Goal: Transaction & Acquisition: Purchase product/service

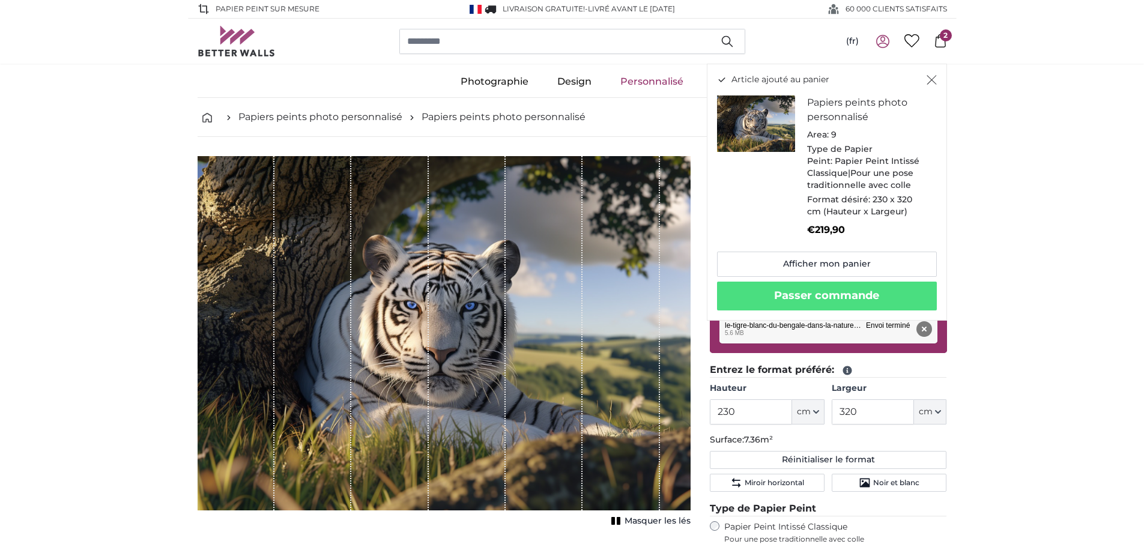
click at [936, 38] on icon at bounding box center [940, 40] width 11 height 13
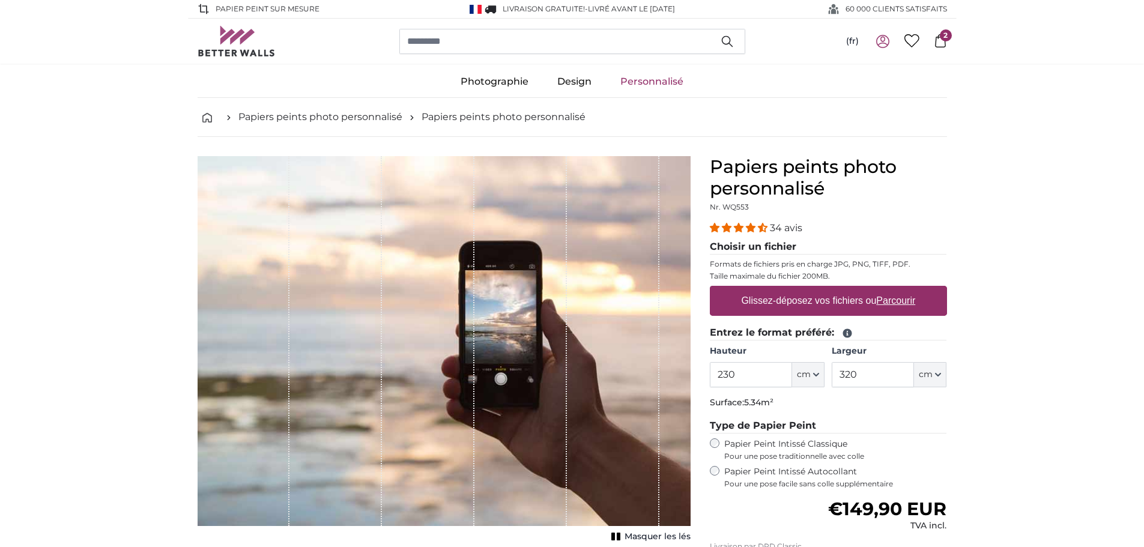
click at [757, 309] on label "Glissez-déposez vos fichiers ou Parcourir" at bounding box center [828, 301] width 184 height 24
click at [757, 290] on input "Glissez-déposez vos fichiers ou Parcourir" at bounding box center [828, 288] width 237 height 4
type input "**********"
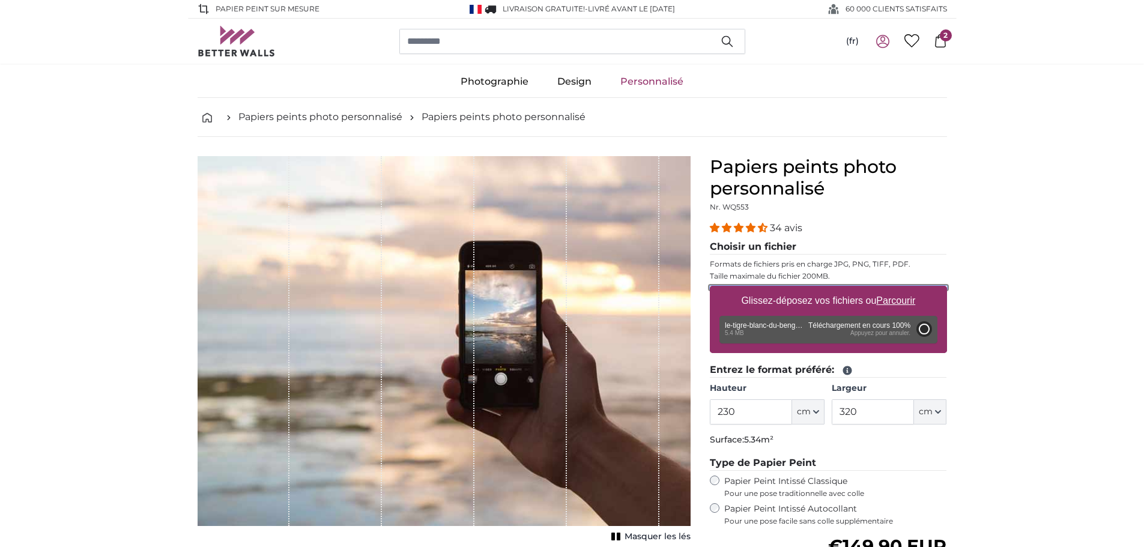
type input "200"
type input "300"
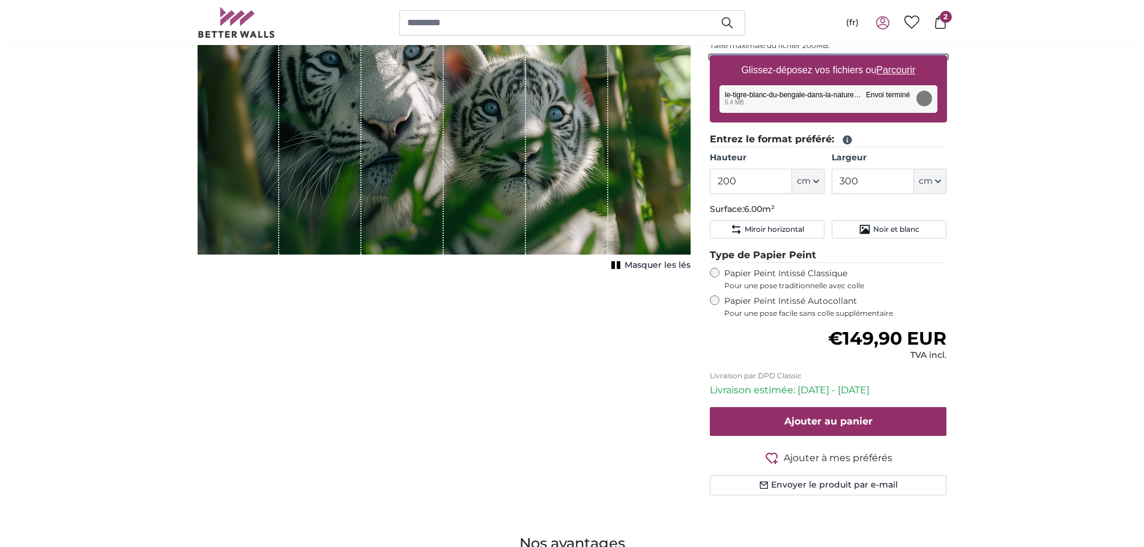
scroll to position [240, 0]
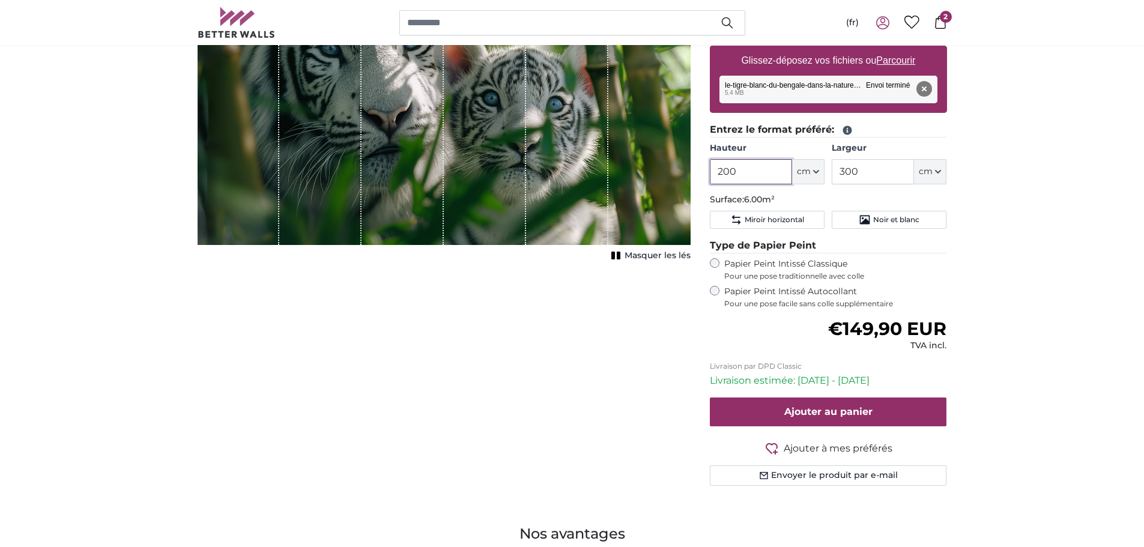
click at [781, 181] on input "200" at bounding box center [751, 171] width 82 height 25
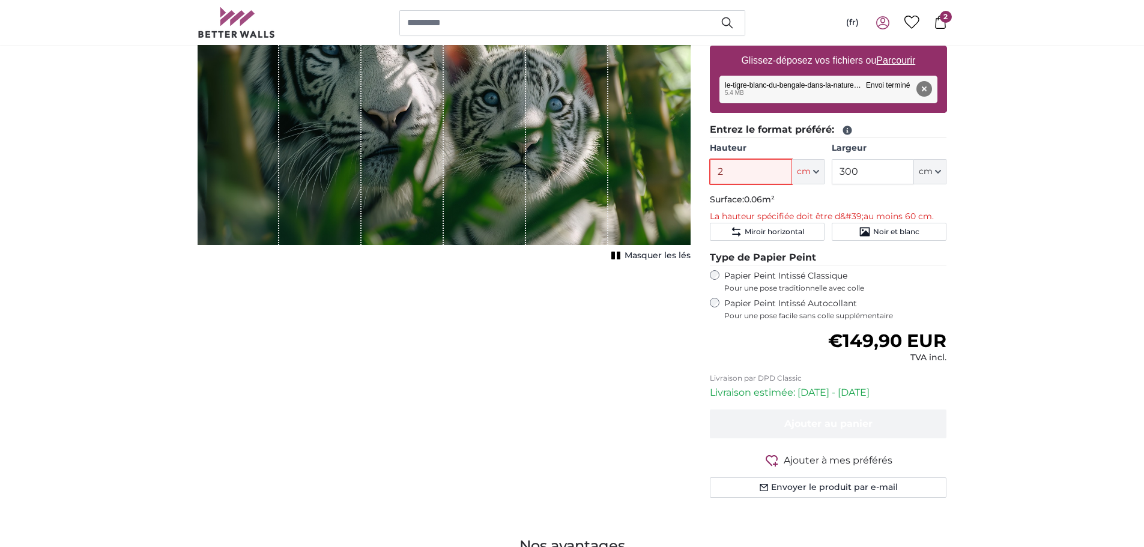
type input "230"
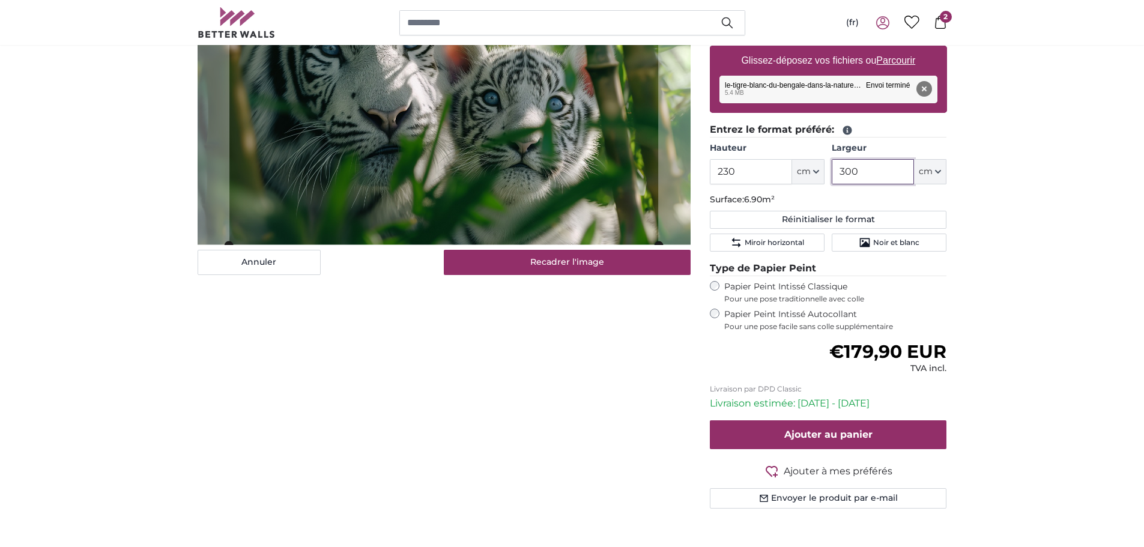
click at [882, 178] on input "300" at bounding box center [873, 171] width 82 height 25
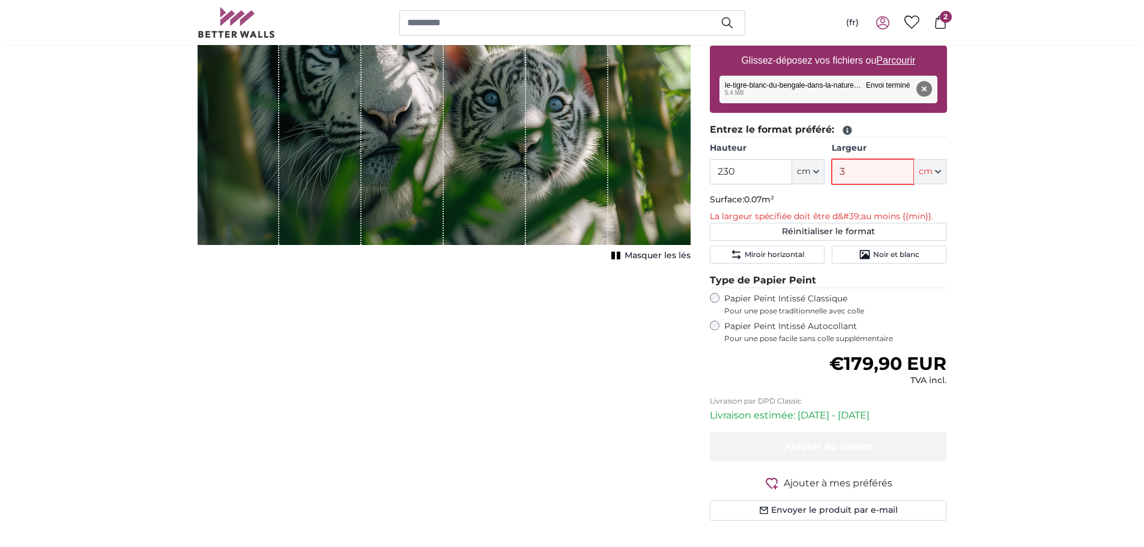
type input "320"
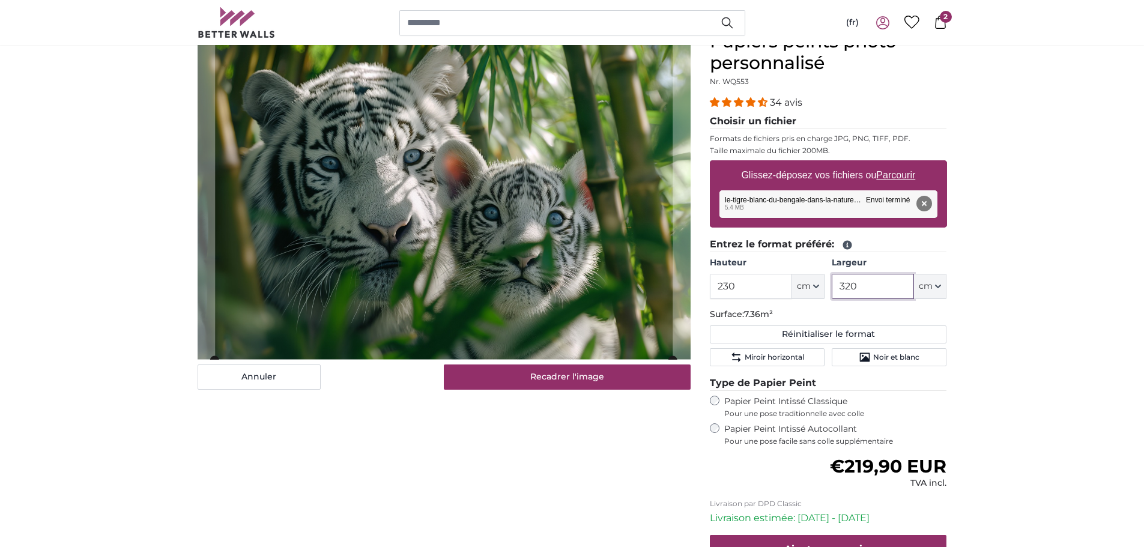
scroll to position [120, 0]
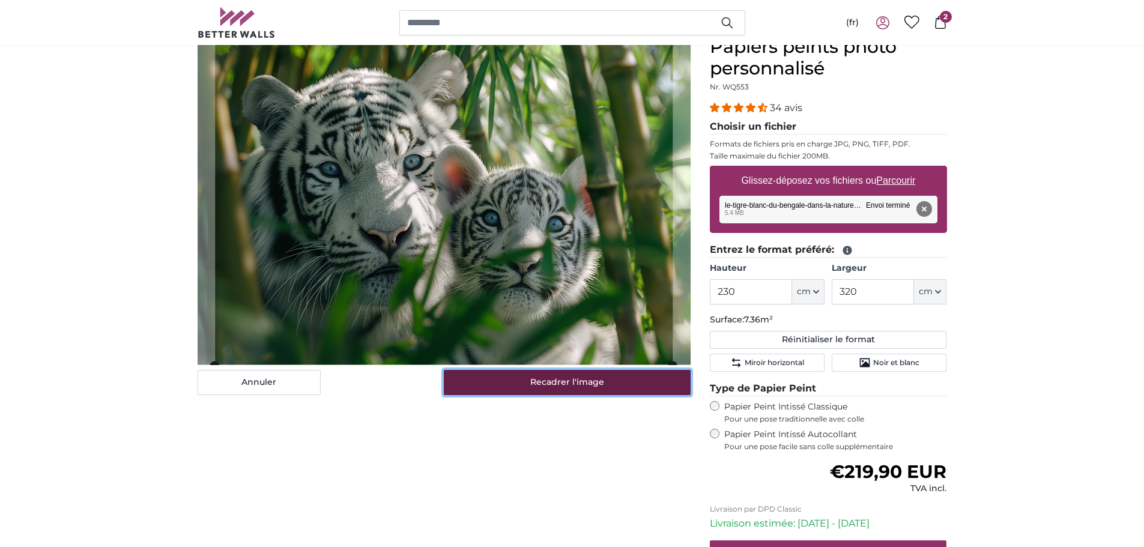
click at [579, 389] on button "Recadrer l'image" at bounding box center [567, 382] width 247 height 25
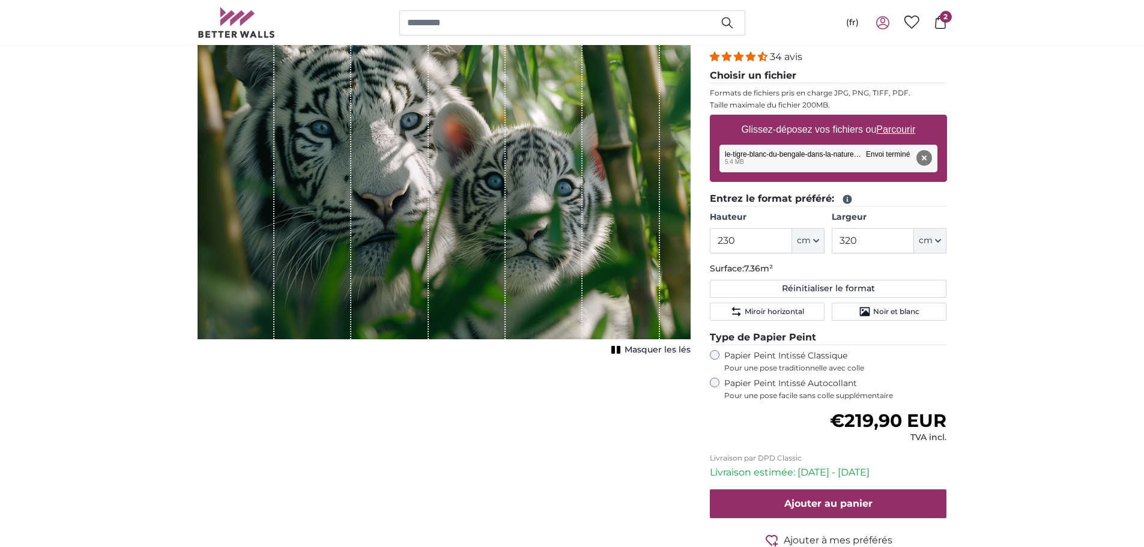
scroll to position [240, 0]
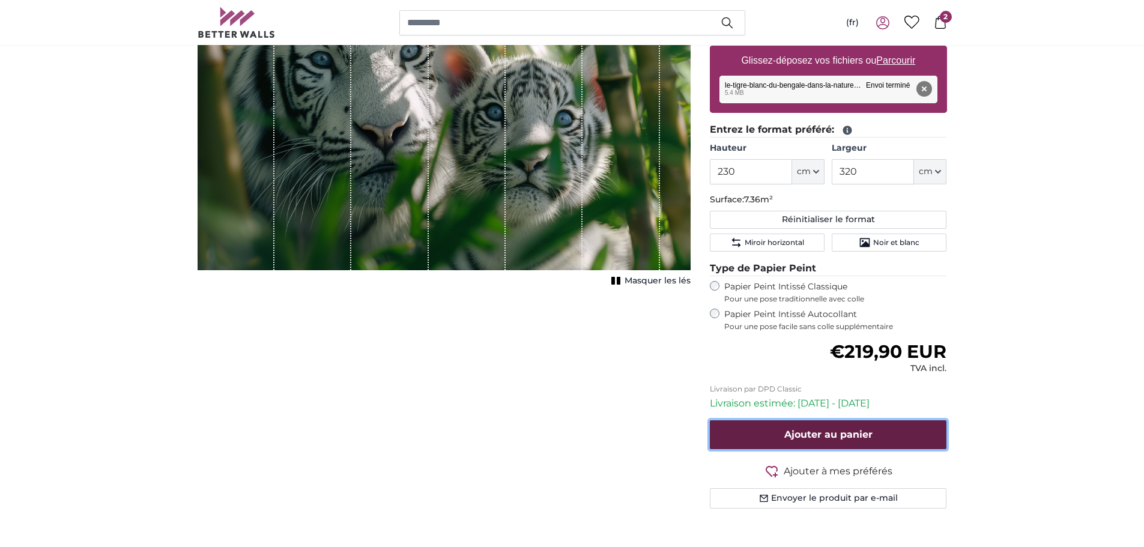
click at [812, 437] on span "Ajouter au panier" at bounding box center [828, 434] width 88 height 11
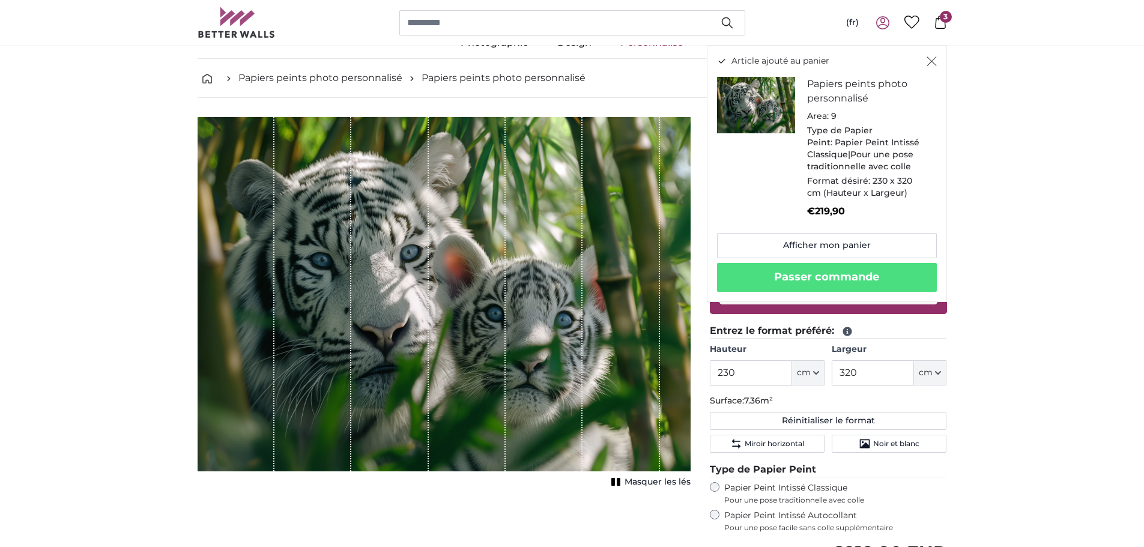
scroll to position [60, 0]
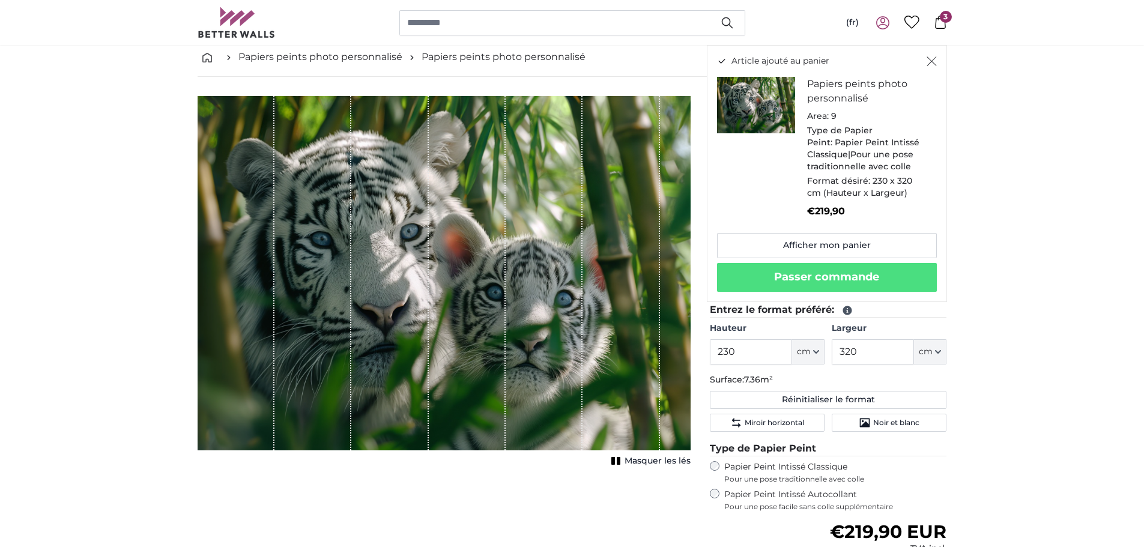
click at [942, 29] on icon at bounding box center [940, 22] width 11 height 13
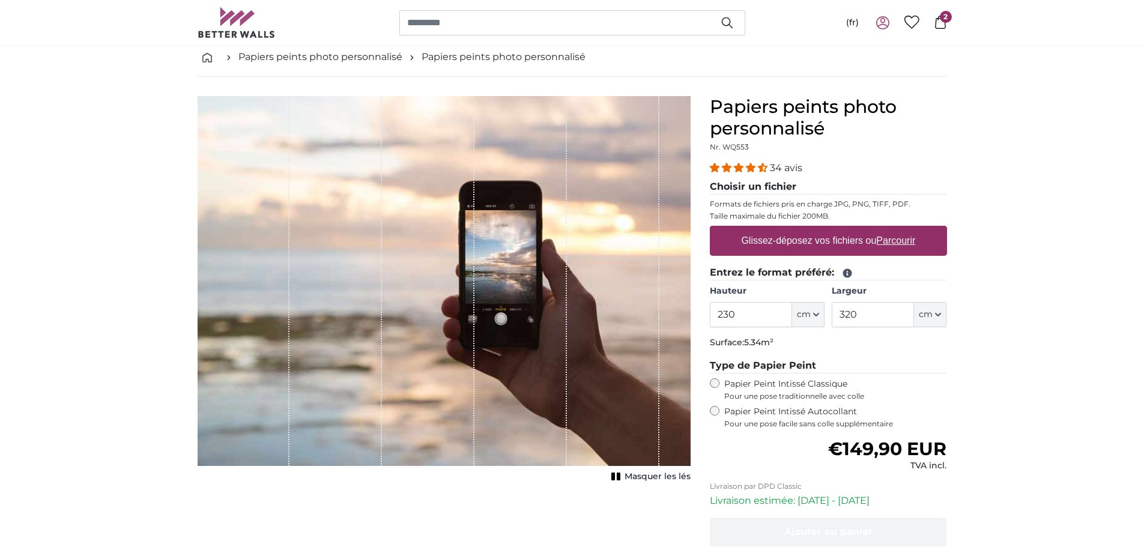
click at [747, 245] on label "Glissez-déposez vos fichiers ou Parcourir" at bounding box center [828, 241] width 184 height 24
click at [747, 229] on input "Glissez-déposez vos fichiers ou Parcourir" at bounding box center [828, 228] width 237 height 4
type input "**********"
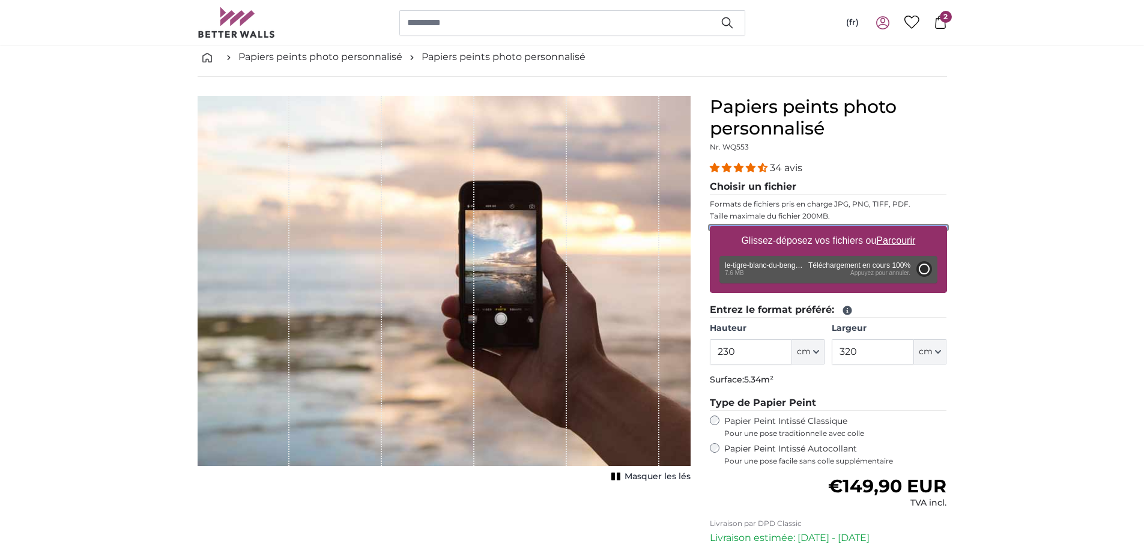
type input "200"
type input "300"
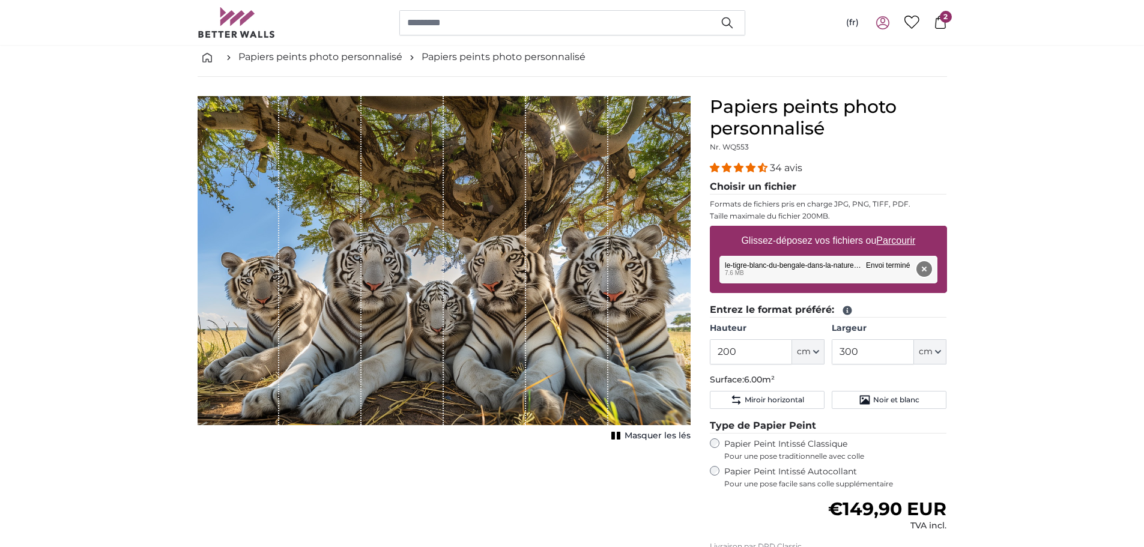
click at [924, 264] on button "Supprimer" at bounding box center [924, 269] width 16 height 16
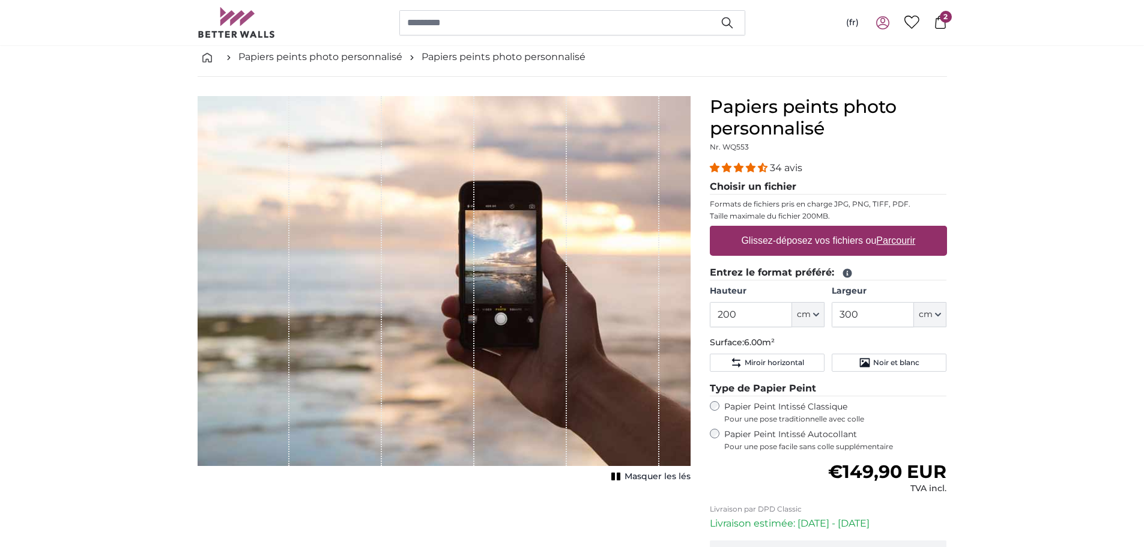
click at [845, 243] on label "Glissez-déposez vos fichiers ou Parcourir" at bounding box center [828, 241] width 184 height 24
click at [845, 229] on input "Glissez-déposez vos fichiers ou Parcourir" at bounding box center [828, 228] width 237 height 4
type input "**********"
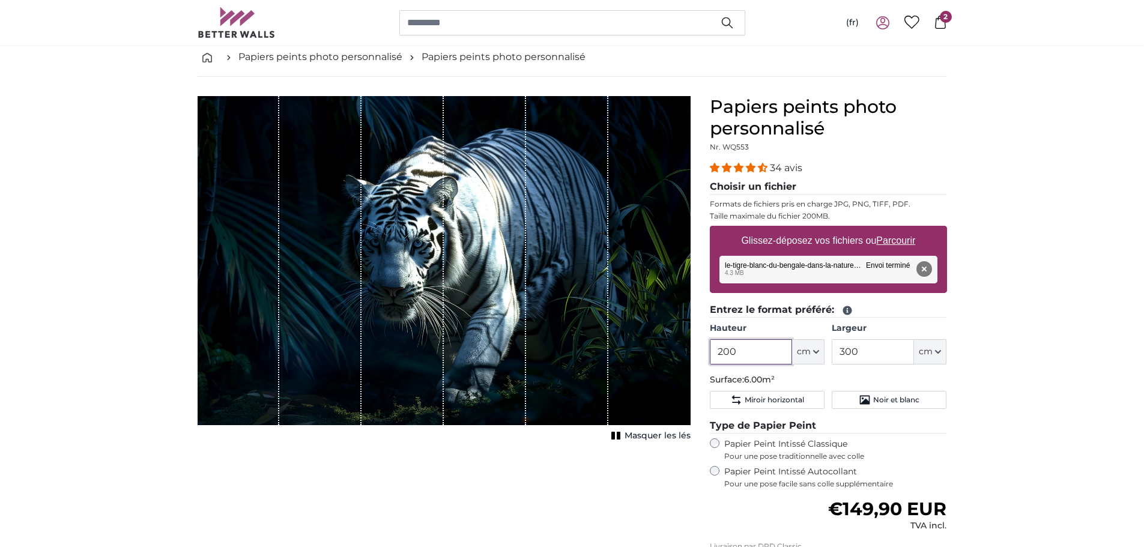
click at [780, 348] on input "200" at bounding box center [751, 351] width 82 height 25
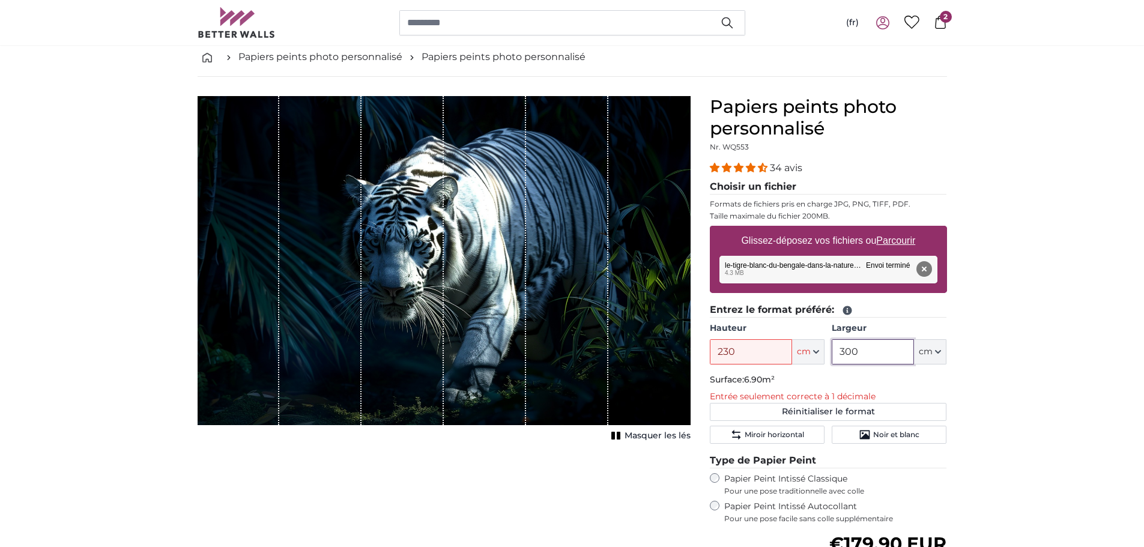
click at [869, 357] on input "300" at bounding box center [873, 351] width 82 height 25
click at [735, 349] on input "230" at bounding box center [751, 351] width 82 height 25
type input "230"
click at [873, 357] on input "300" at bounding box center [873, 351] width 82 height 25
type input "330"
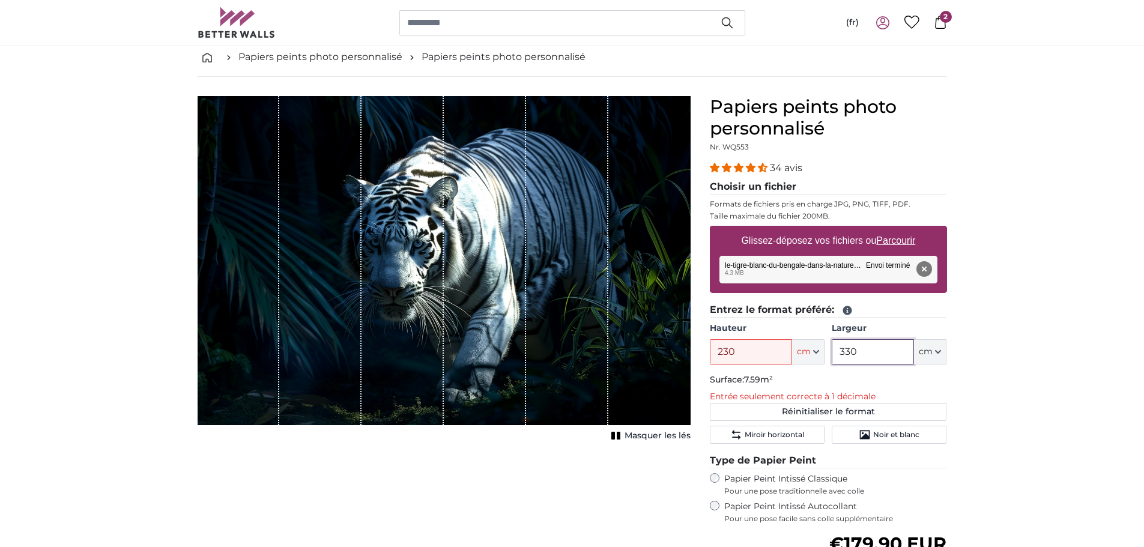
click at [875, 347] on input "330" at bounding box center [873, 351] width 82 height 25
click at [733, 351] on input "230" at bounding box center [751, 351] width 82 height 25
type input "220"
click at [953, 27] on div "(fr) Français English 0 2" at bounding box center [572, 22] width 769 height 45
click at [939, 19] on icon at bounding box center [940, 22] width 11 height 13
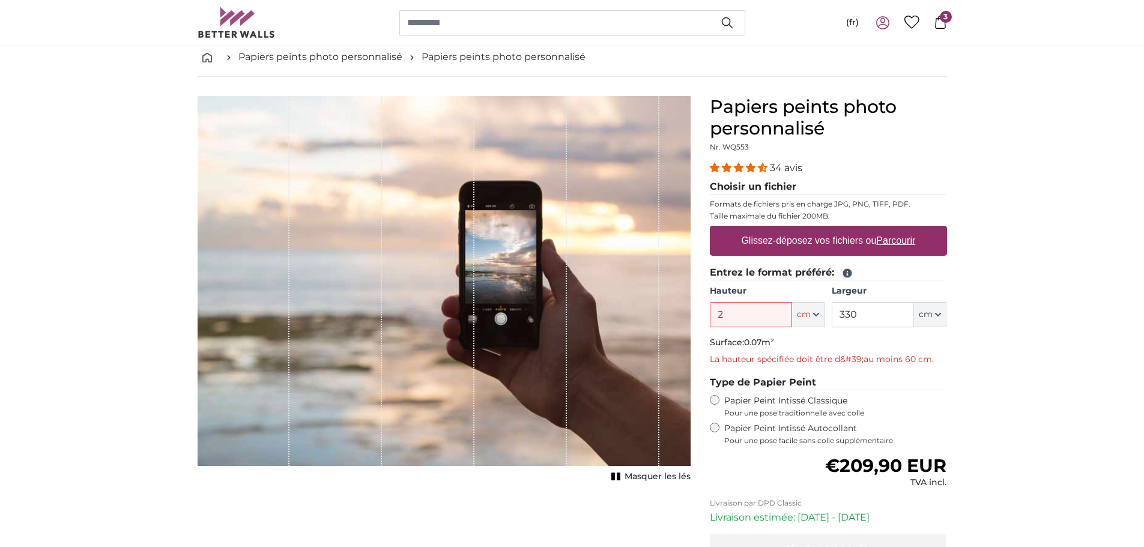
type input "230"
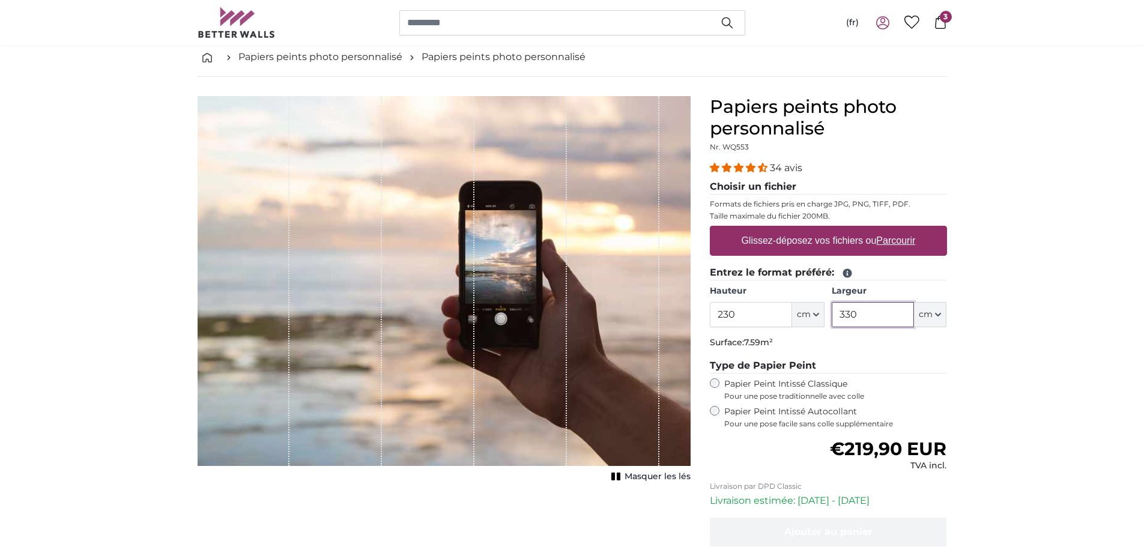
click at [868, 318] on input "330" at bounding box center [873, 314] width 82 height 25
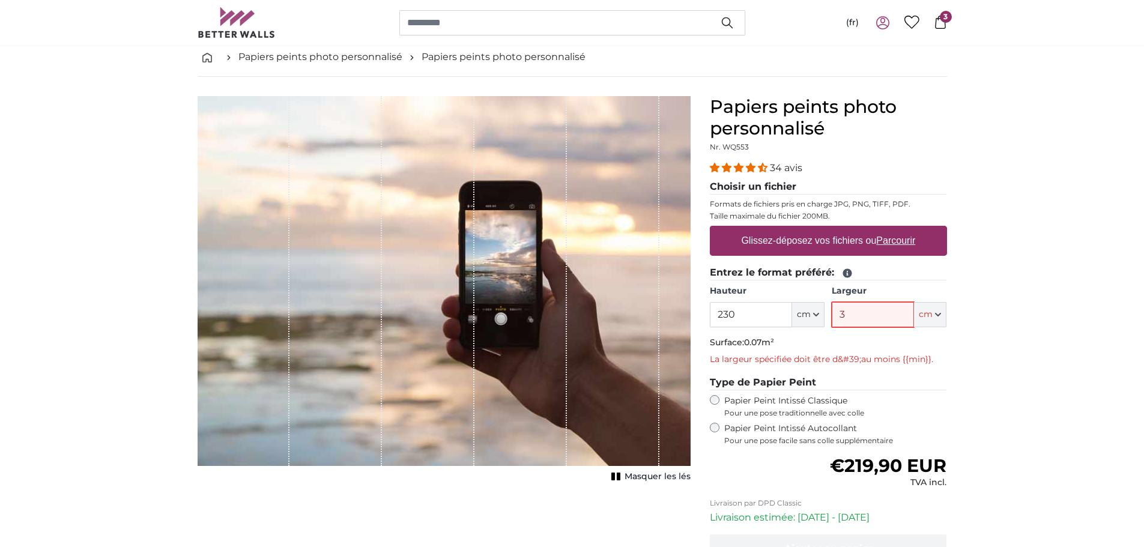
type input "320"
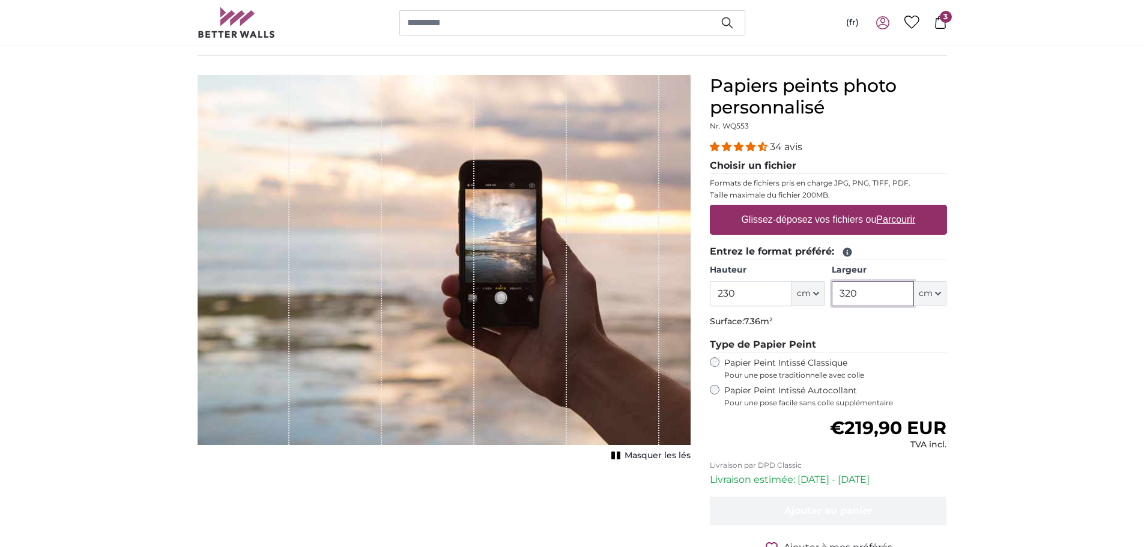
scroll to position [60, 0]
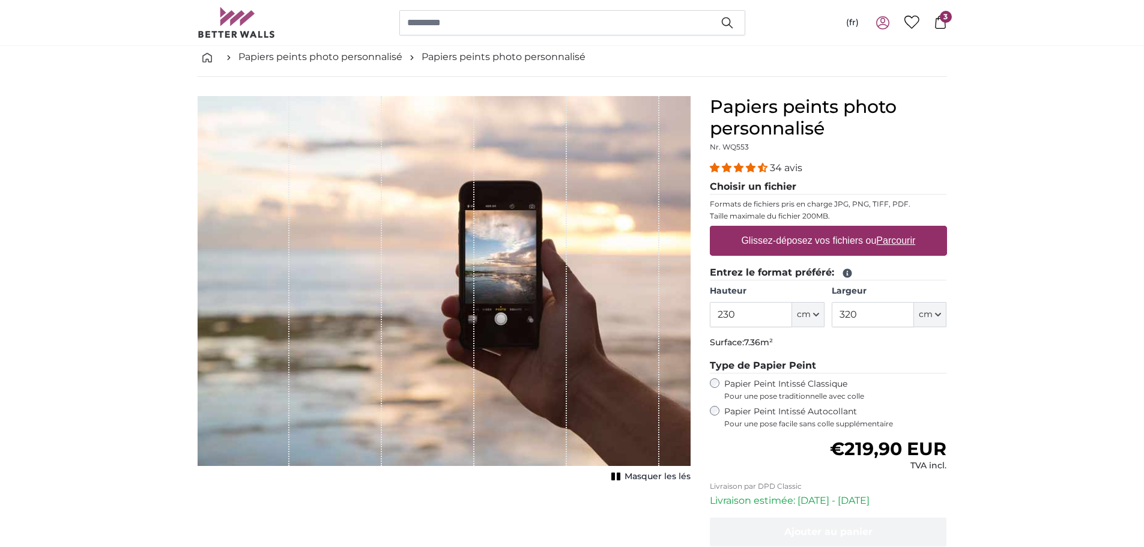
click at [828, 244] on label "Glissez-déposez vos fichiers ou Parcourir" at bounding box center [828, 241] width 184 height 24
click at [828, 229] on input "Glissez-déposez vos fichiers ou Parcourir" at bounding box center [828, 228] width 237 height 4
type input "**********"
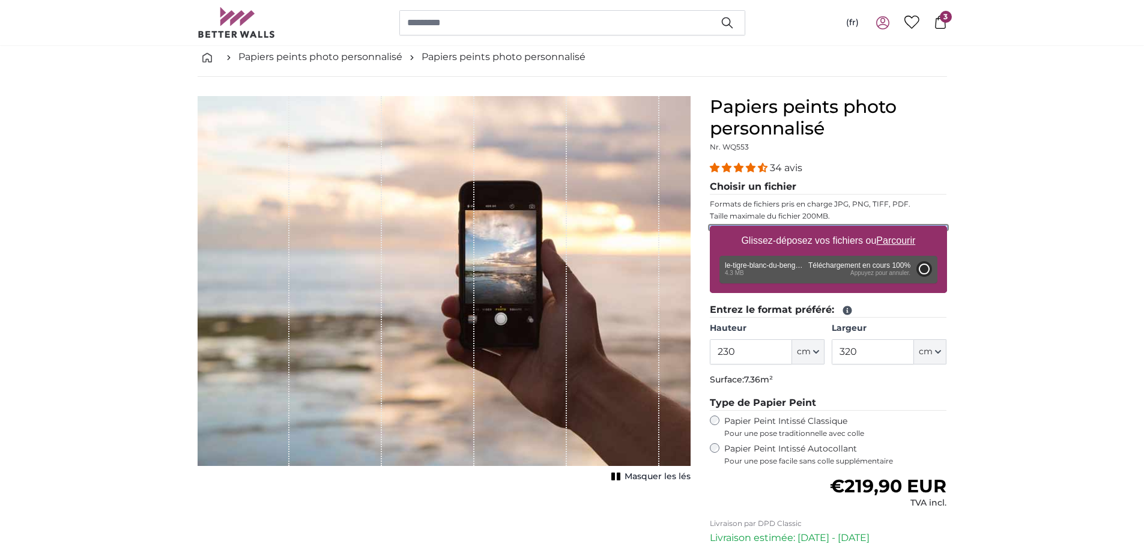
type input "200"
type input "300"
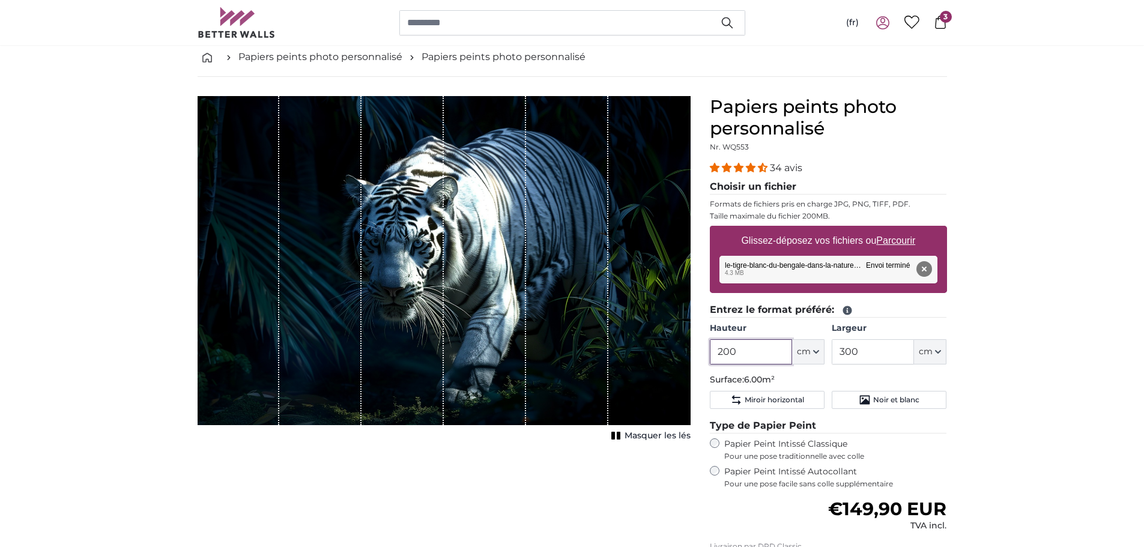
click at [790, 357] on input "200" at bounding box center [751, 351] width 82 height 25
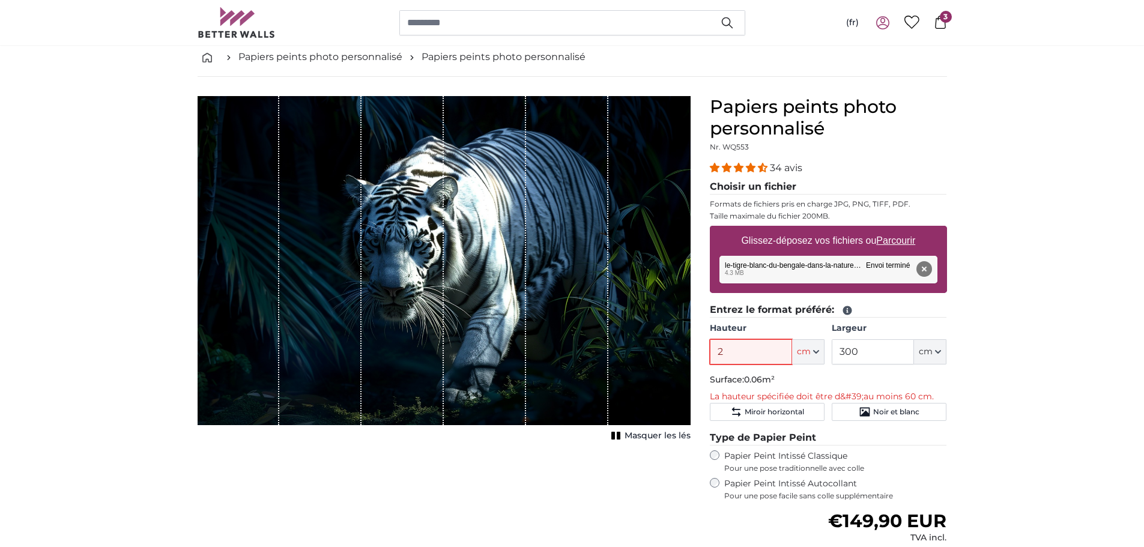
type input "230"
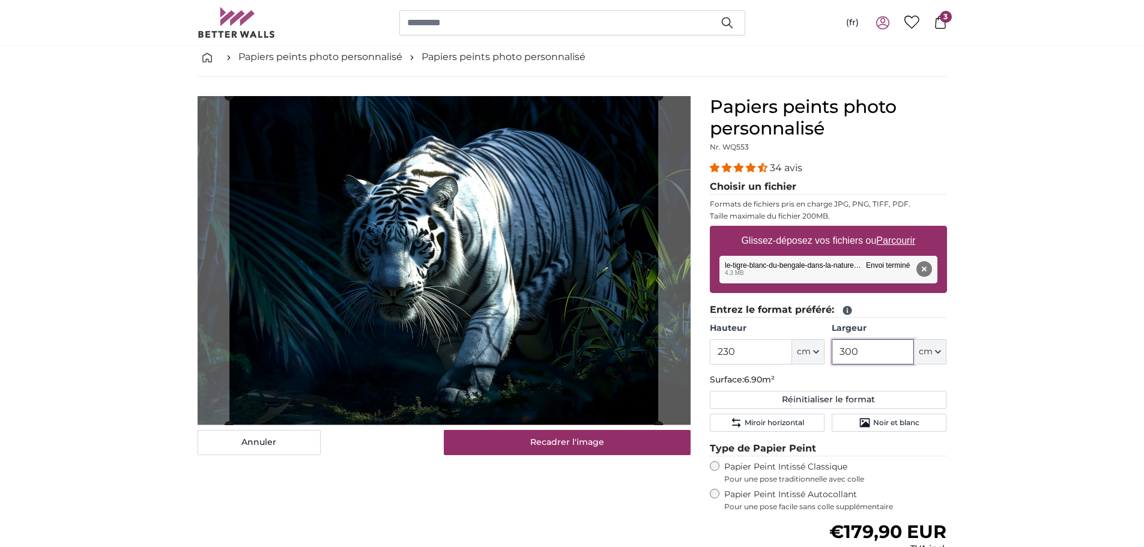
click at [859, 351] on input "300" at bounding box center [873, 351] width 82 height 25
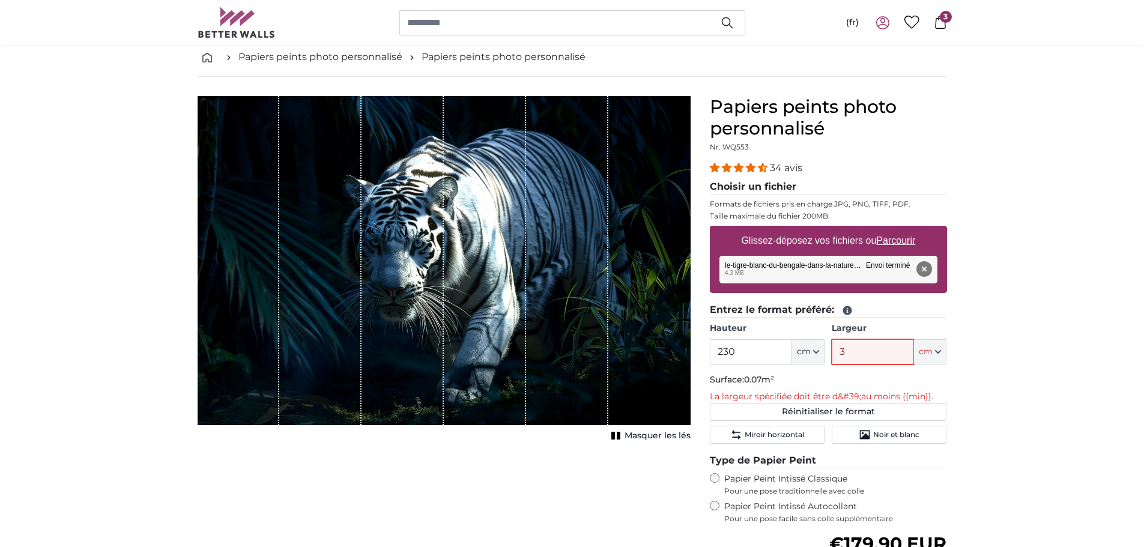
type input "320"
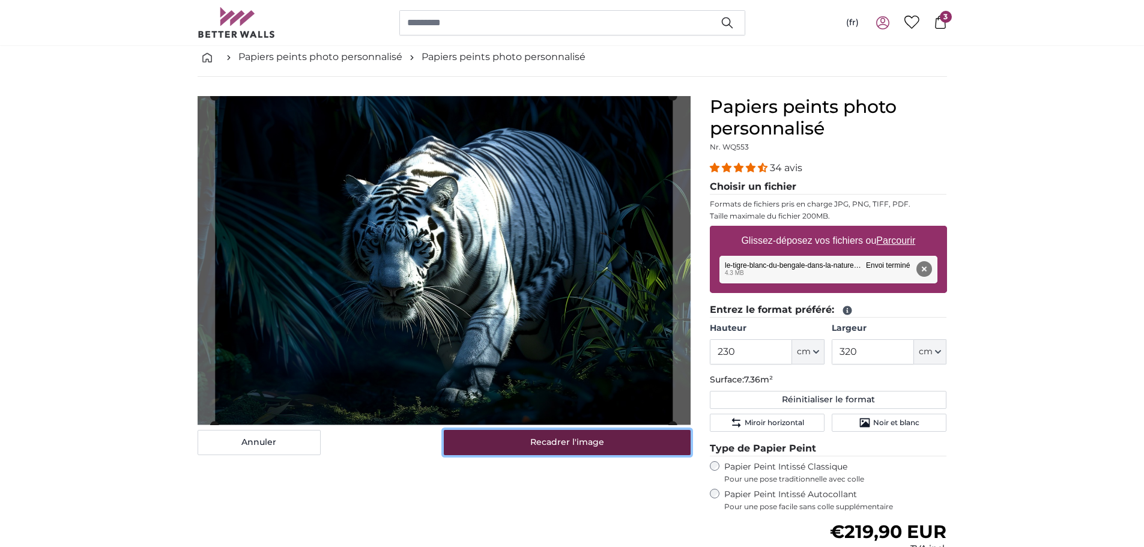
click at [559, 446] on button "Recadrer l'image" at bounding box center [567, 442] width 247 height 25
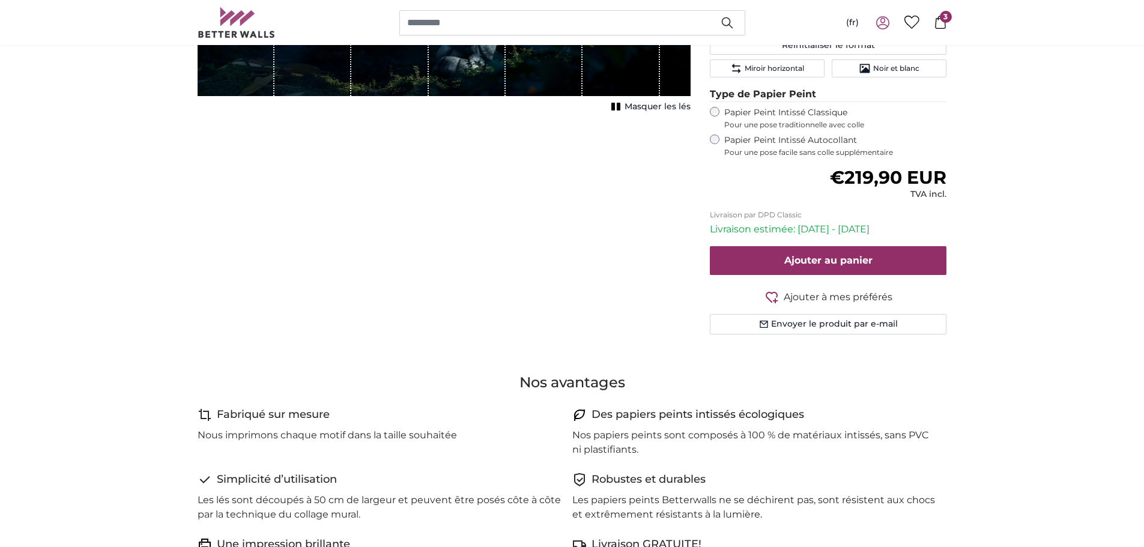
scroll to position [420, 0]
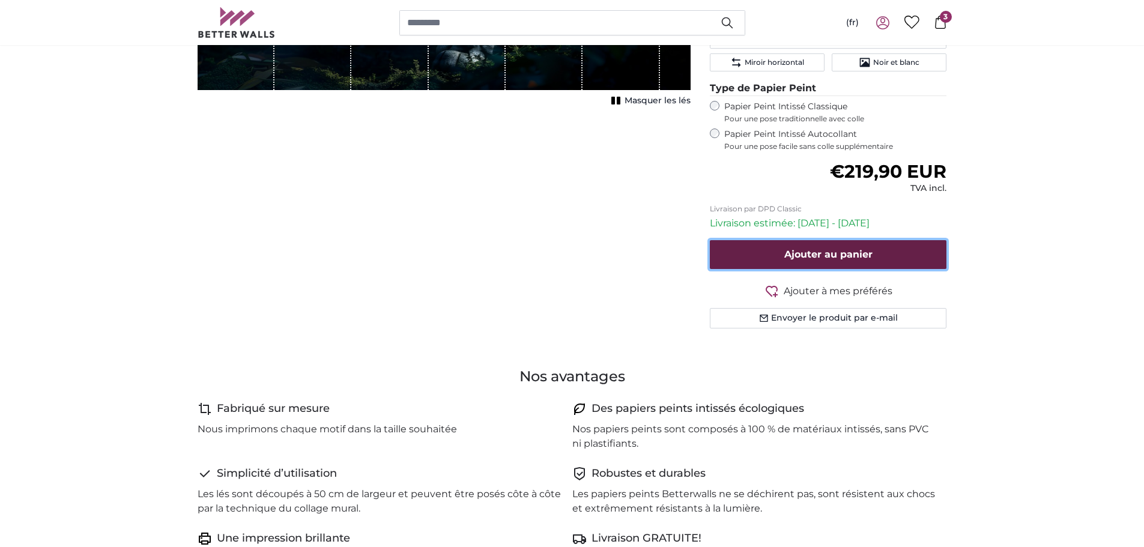
click at [817, 261] on button "Ajouter au panier" at bounding box center [828, 254] width 237 height 29
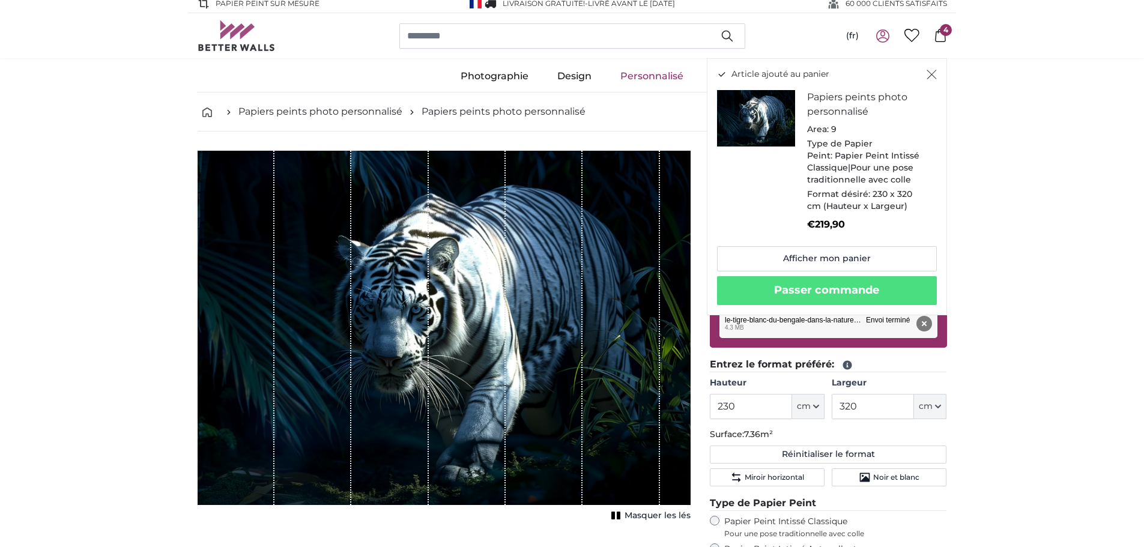
scroll to position [0, 0]
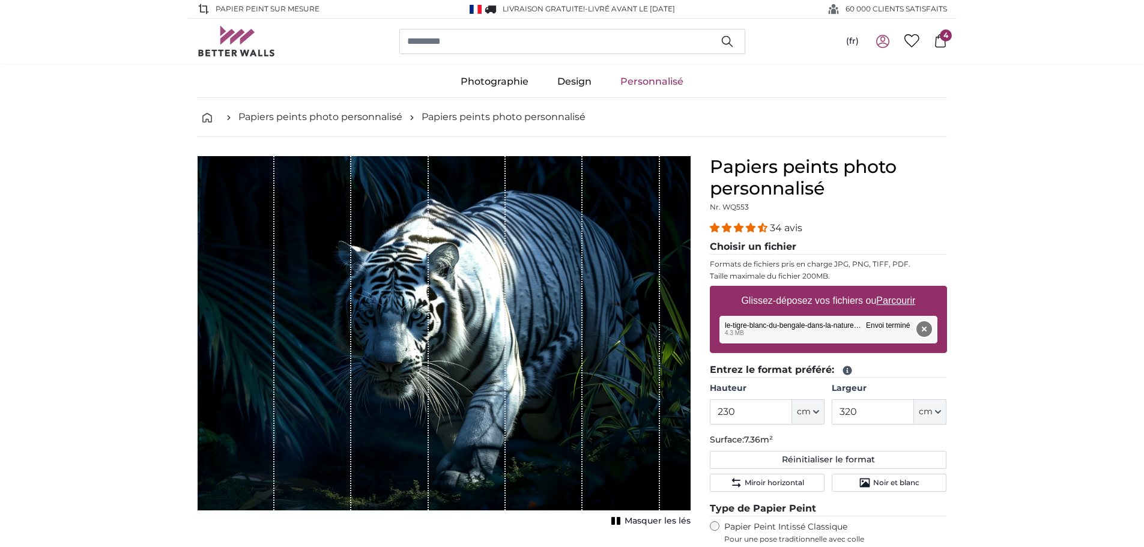
click at [925, 331] on button "Supprimer" at bounding box center [924, 329] width 16 height 16
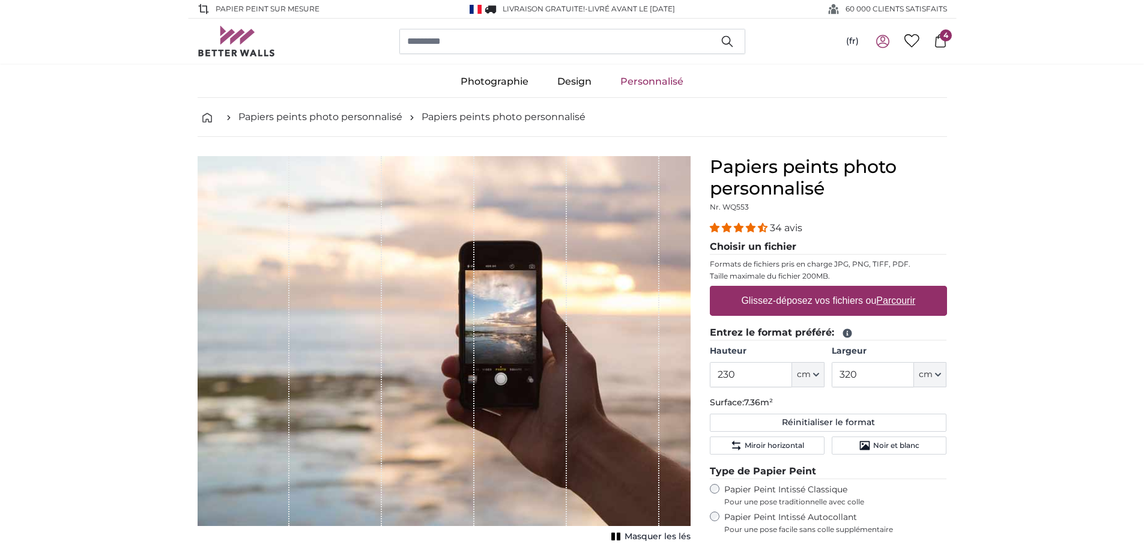
click at [801, 303] on label "Glissez-déposez vos fichiers ou Parcourir" at bounding box center [828, 301] width 184 height 24
click at [801, 290] on input "Glissez-déposez vos fichiers ou Parcourir" at bounding box center [828, 288] width 237 height 4
type input "**********"
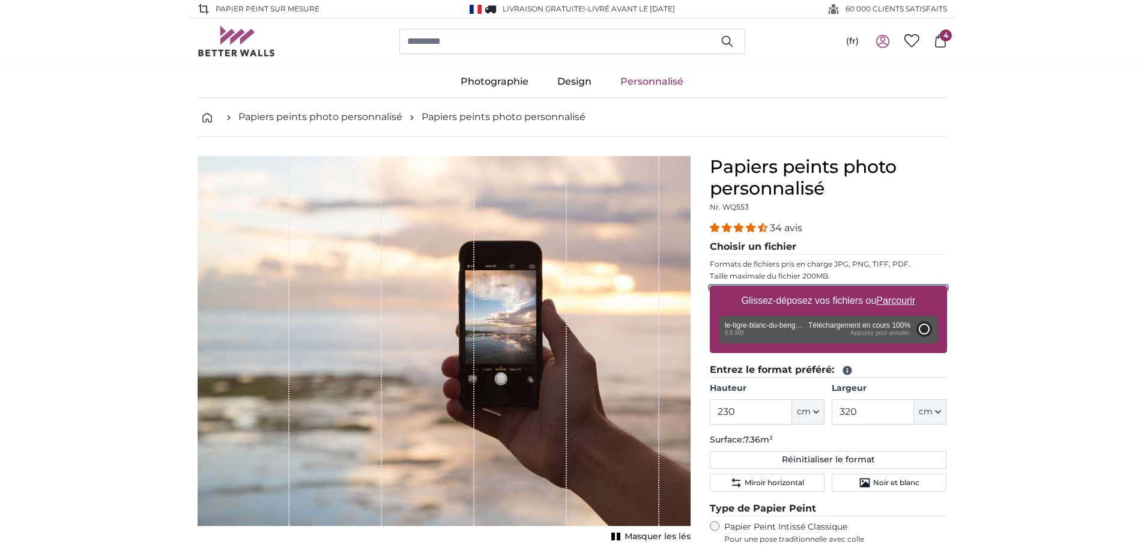
type input "200"
type input "300"
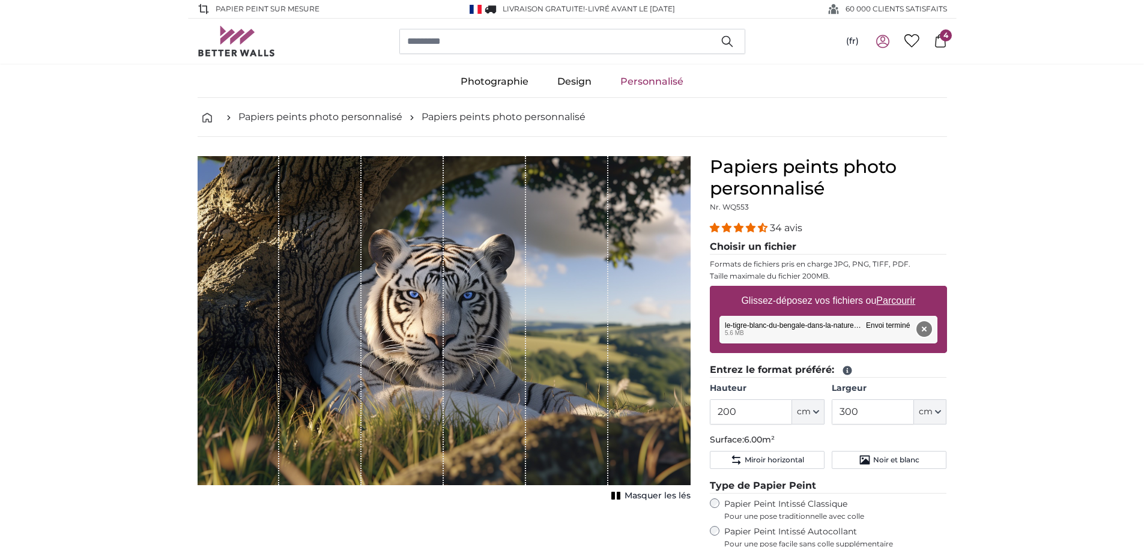
click at [927, 328] on button "Supprimer" at bounding box center [924, 329] width 16 height 16
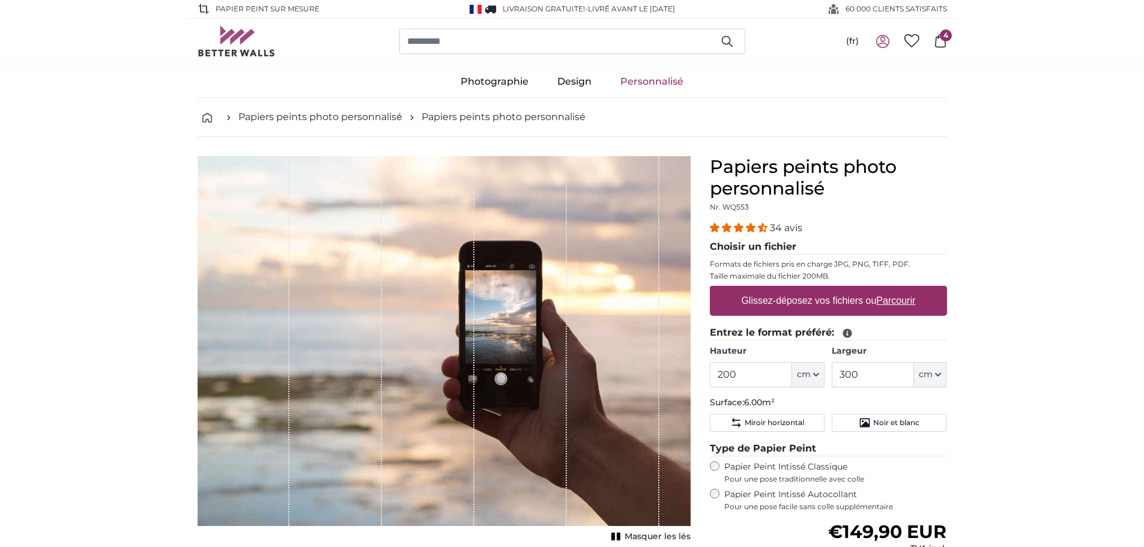
click at [880, 299] on u "Parcourir" at bounding box center [895, 301] width 39 height 10
click at [880, 290] on input "Glissez-déposez vos fichiers ou Parcourir" at bounding box center [828, 288] width 237 height 4
type input "**********"
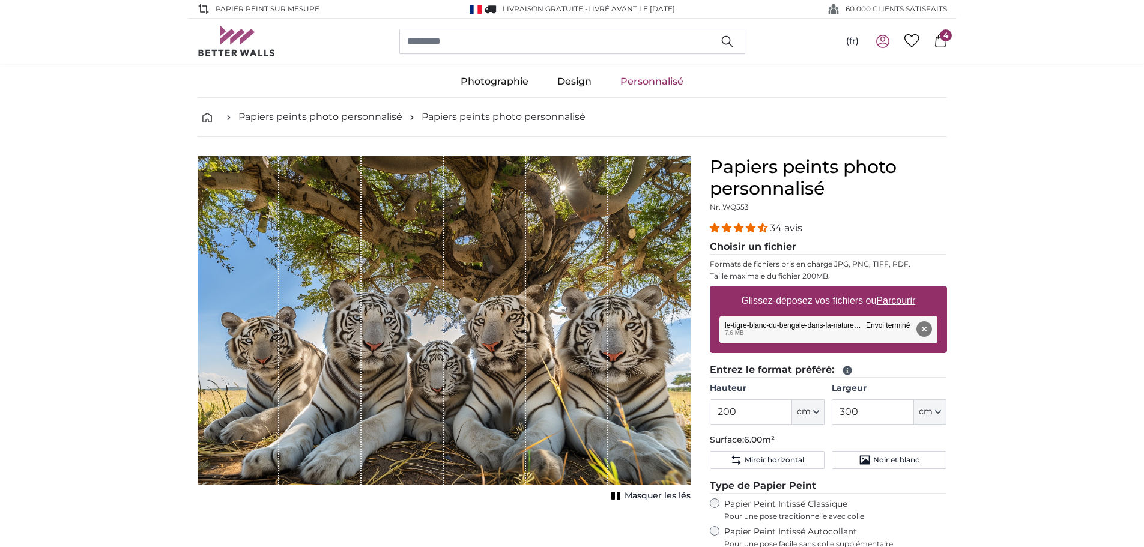
drag, startPoint x: 554, startPoint y: 317, endPoint x: 523, endPoint y: 329, distance: 33.5
drag, startPoint x: 523, startPoint y: 329, endPoint x: 994, endPoint y: 202, distance: 488.2
click at [744, 414] on input "200" at bounding box center [751, 411] width 82 height 25
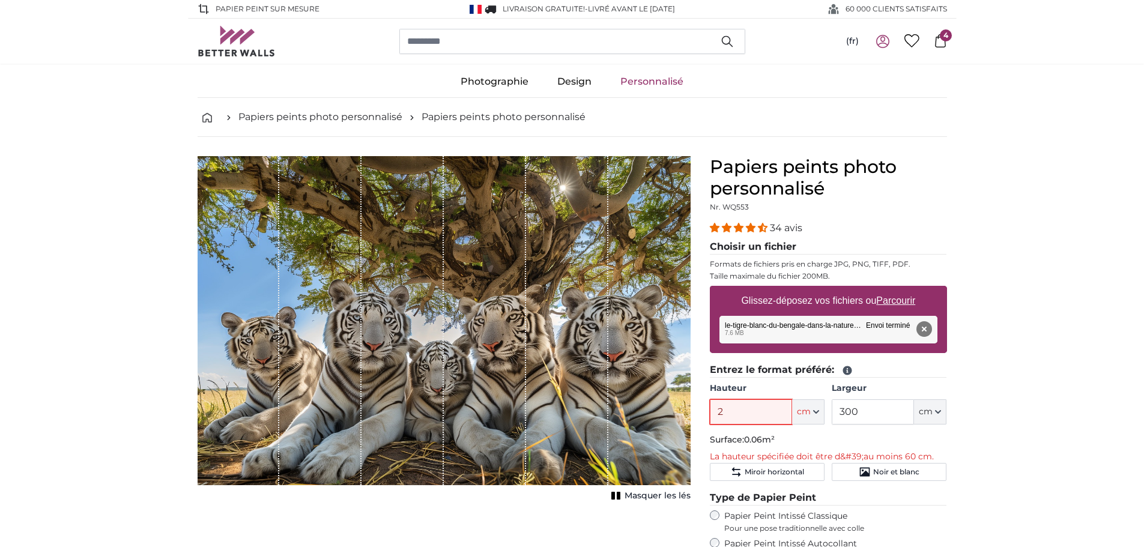
type input "230"
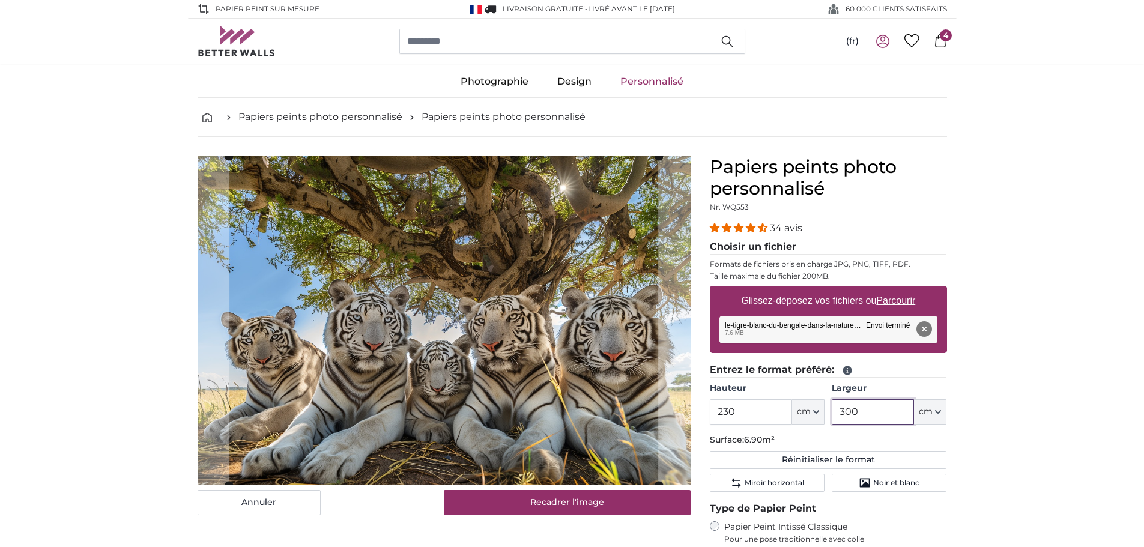
click at [888, 412] on input "300" at bounding box center [873, 411] width 82 height 25
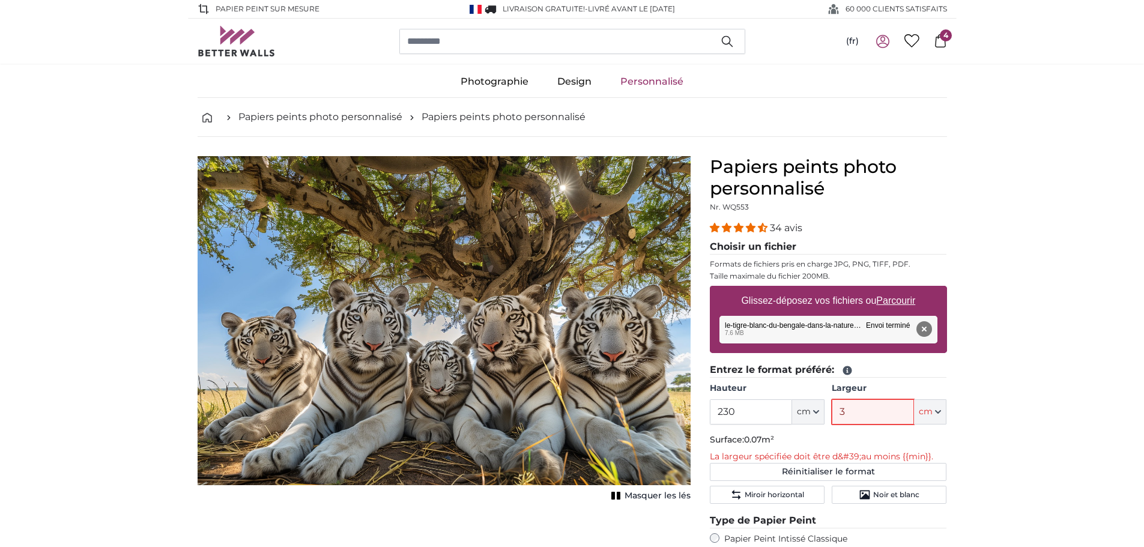
type input "320"
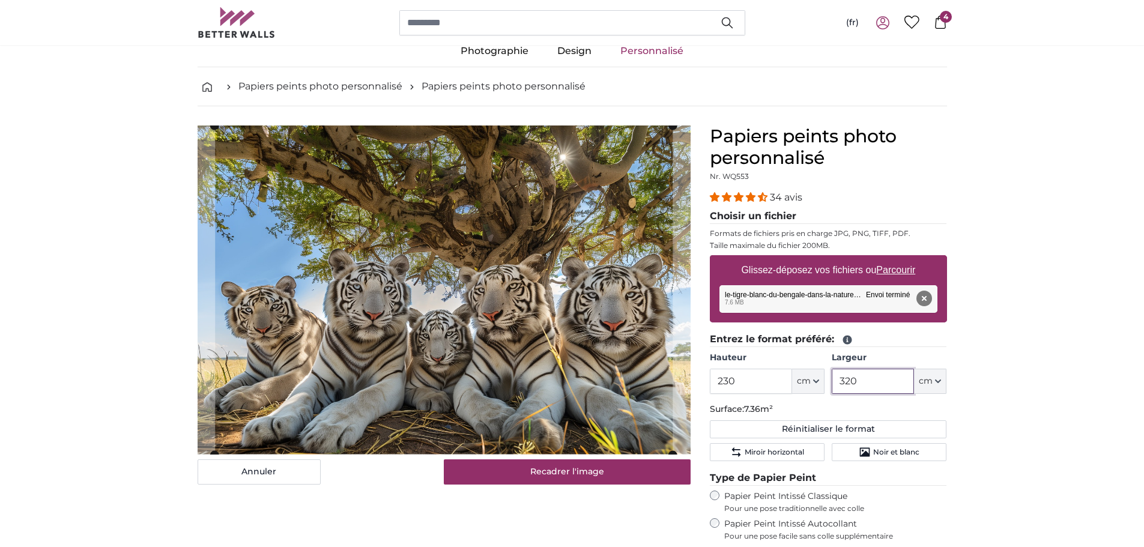
scroll to position [60, 0]
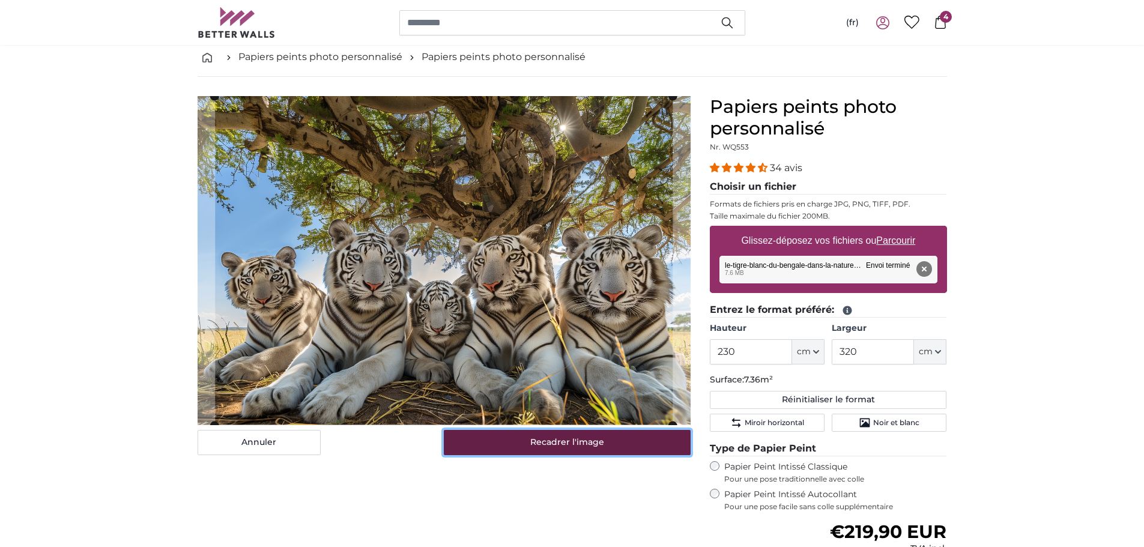
click at [605, 439] on button "Recadrer l'image" at bounding box center [567, 442] width 247 height 25
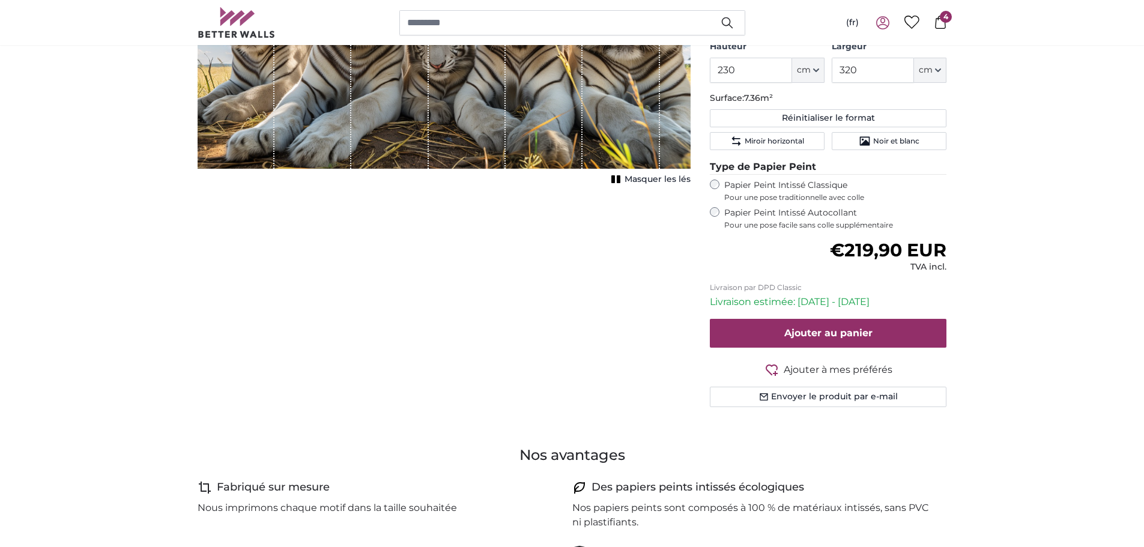
scroll to position [360, 0]
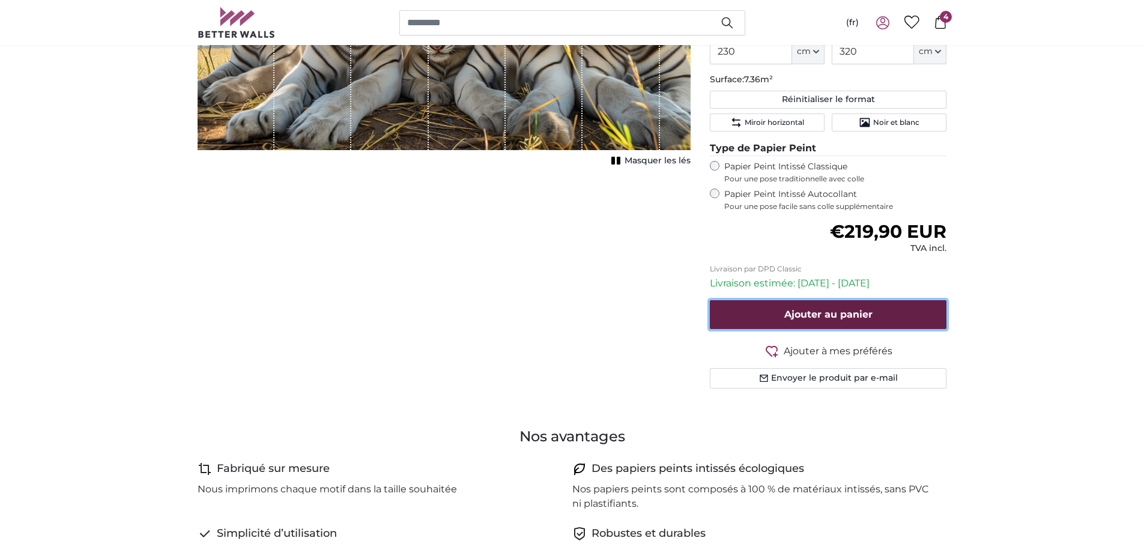
click at [909, 309] on button "Ajouter au panier" at bounding box center [828, 314] width 237 height 29
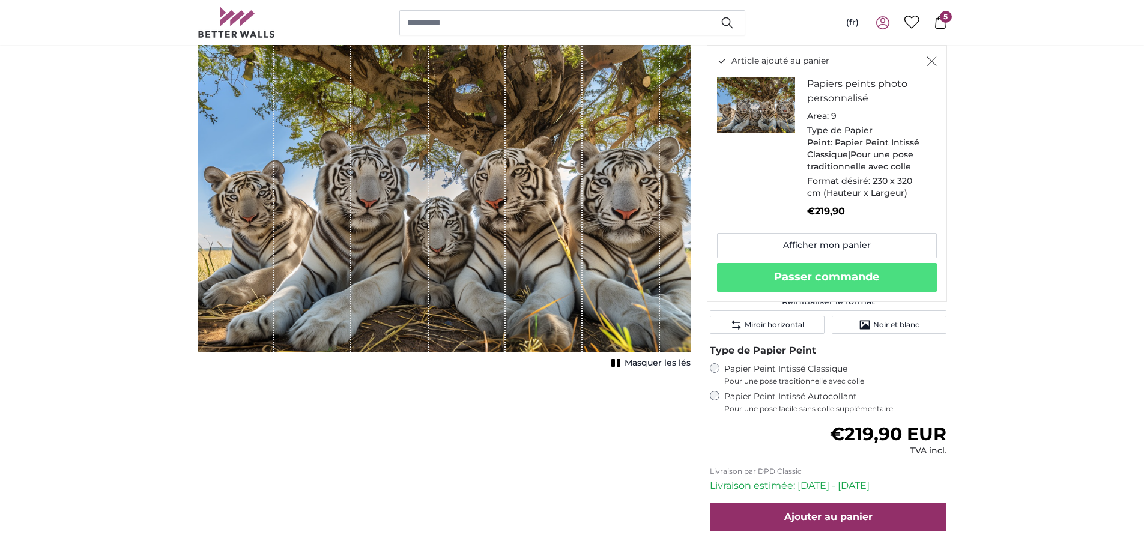
scroll to position [0, 0]
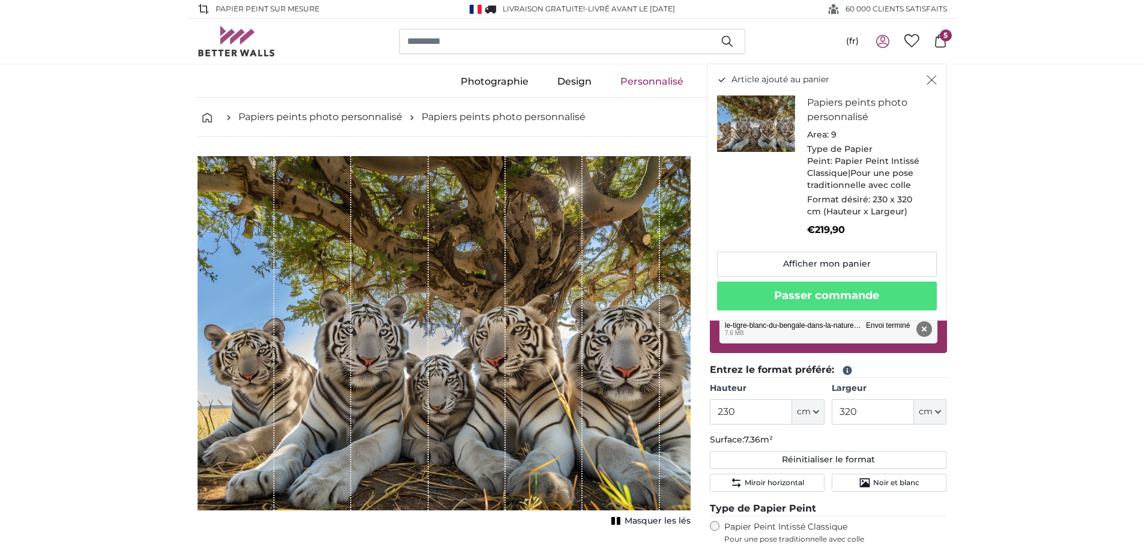
click at [944, 37] on span "5" at bounding box center [946, 35] width 12 height 12
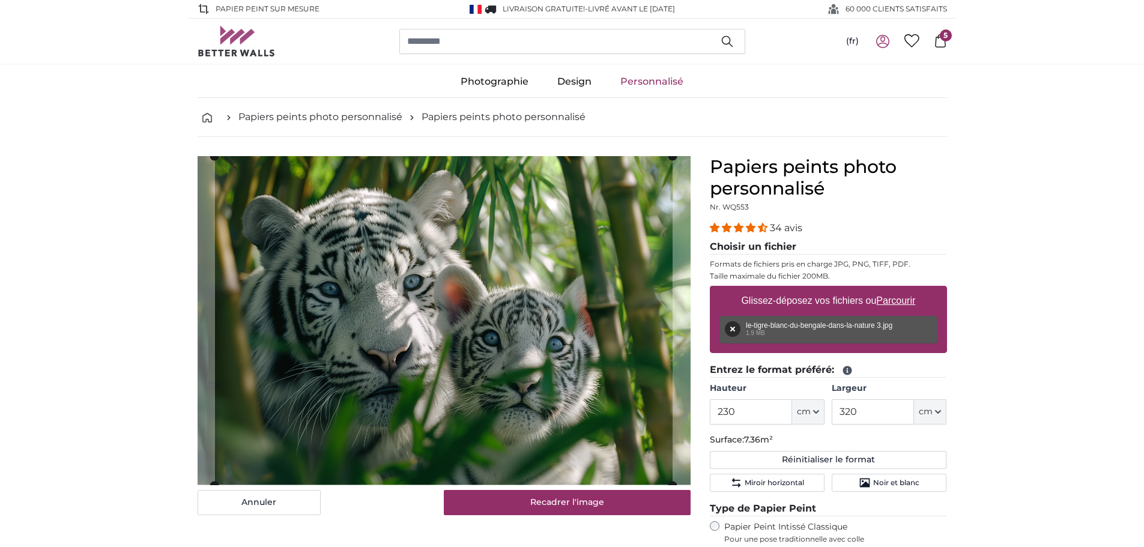
click at [941, 42] on icon at bounding box center [940, 40] width 13 height 13
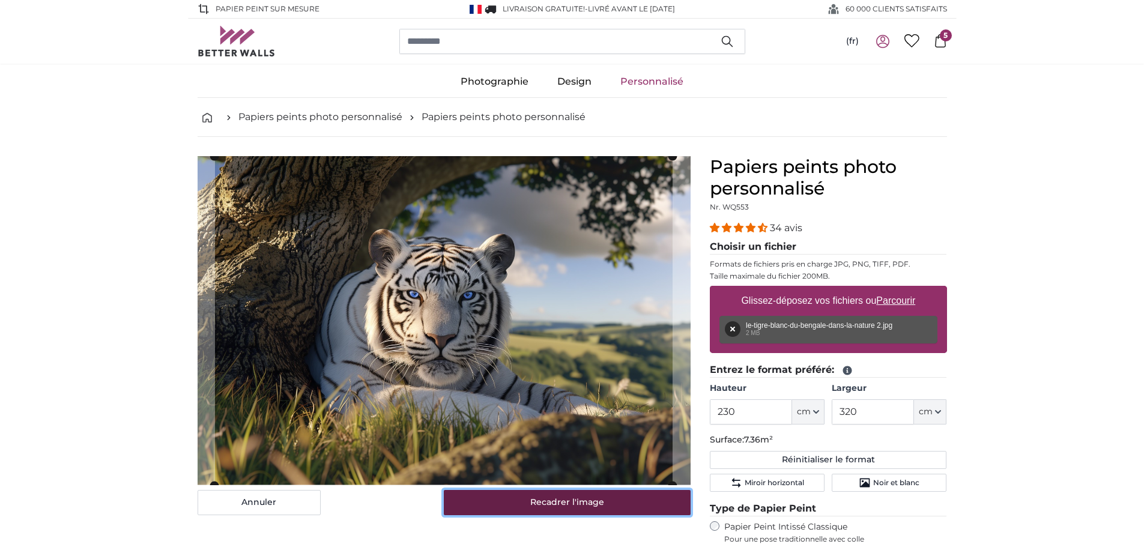
click at [577, 500] on button "Recadrer l'image" at bounding box center [567, 502] width 247 height 25
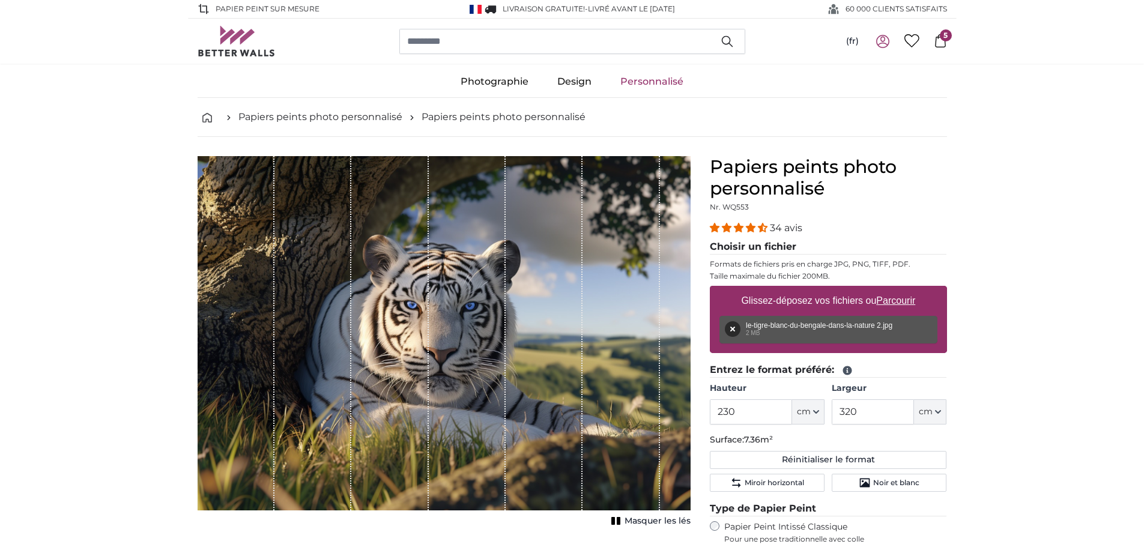
click at [942, 34] on span "5" at bounding box center [946, 35] width 12 height 12
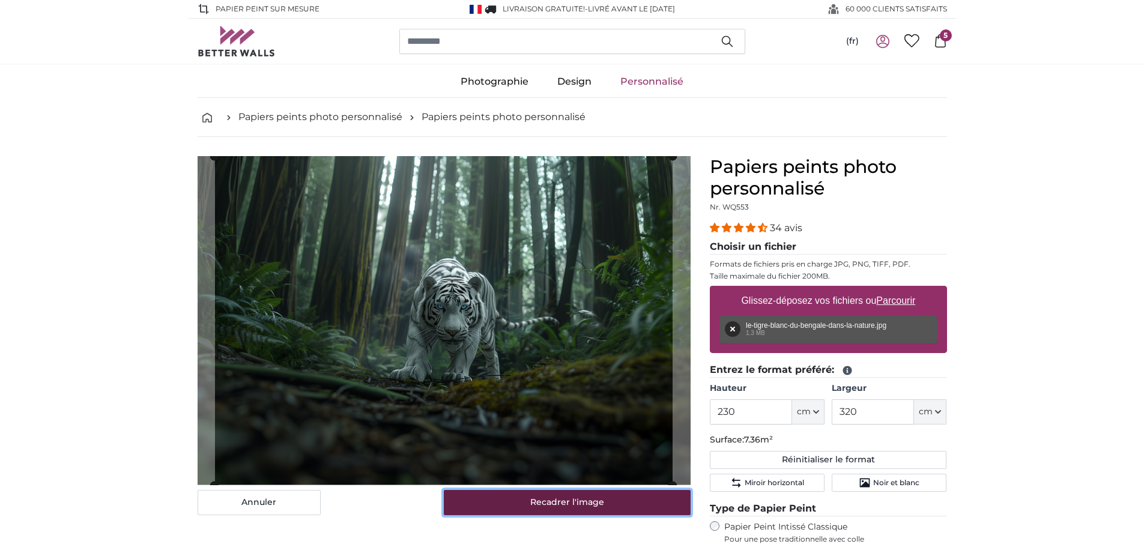
click at [563, 512] on button "Recadrer l'image" at bounding box center [567, 502] width 247 height 25
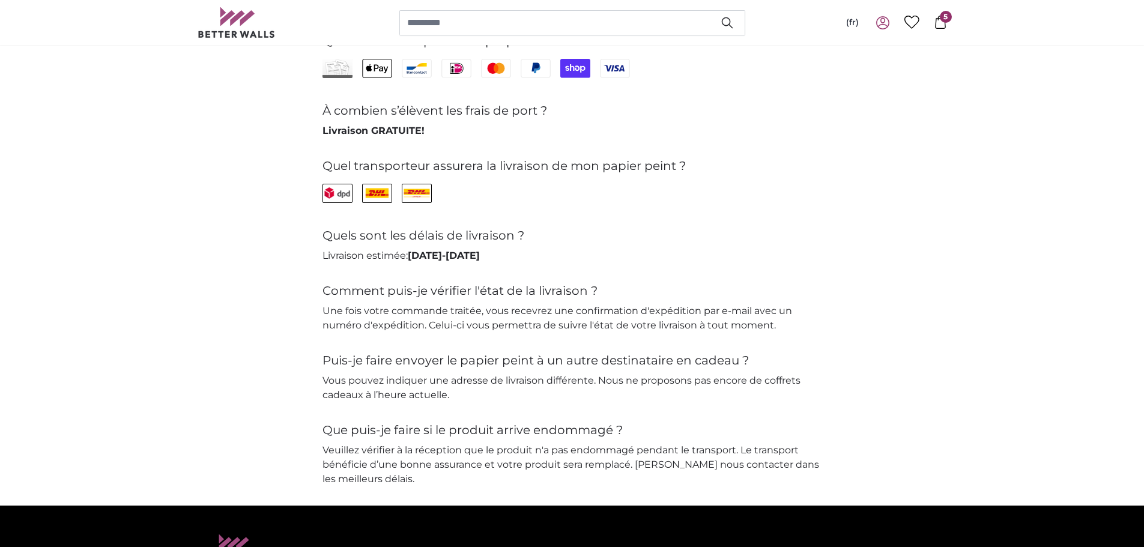
scroll to position [2883, 0]
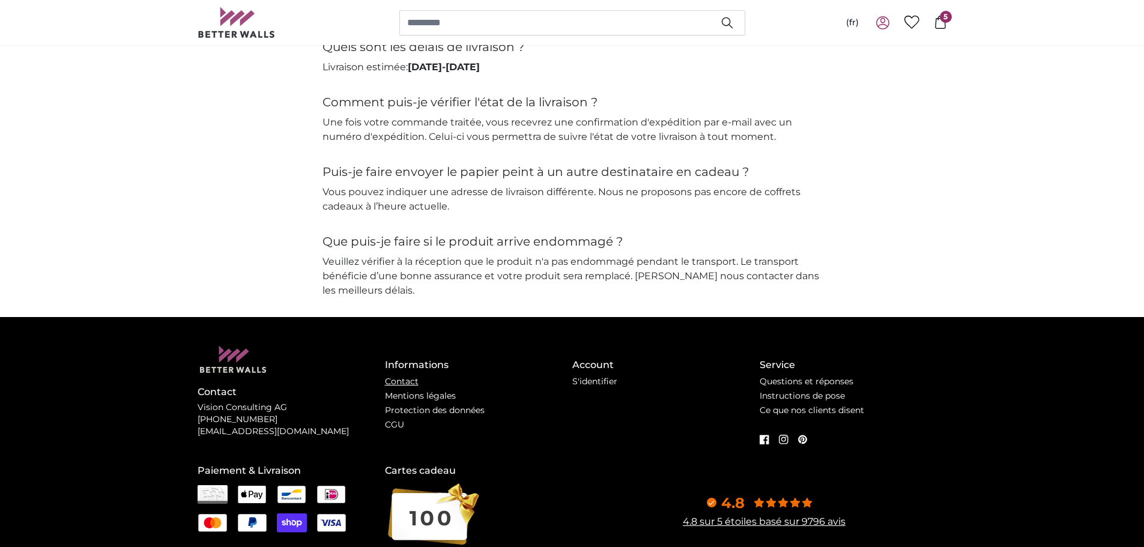
click at [404, 376] on link "Contact" at bounding box center [402, 381] width 34 height 11
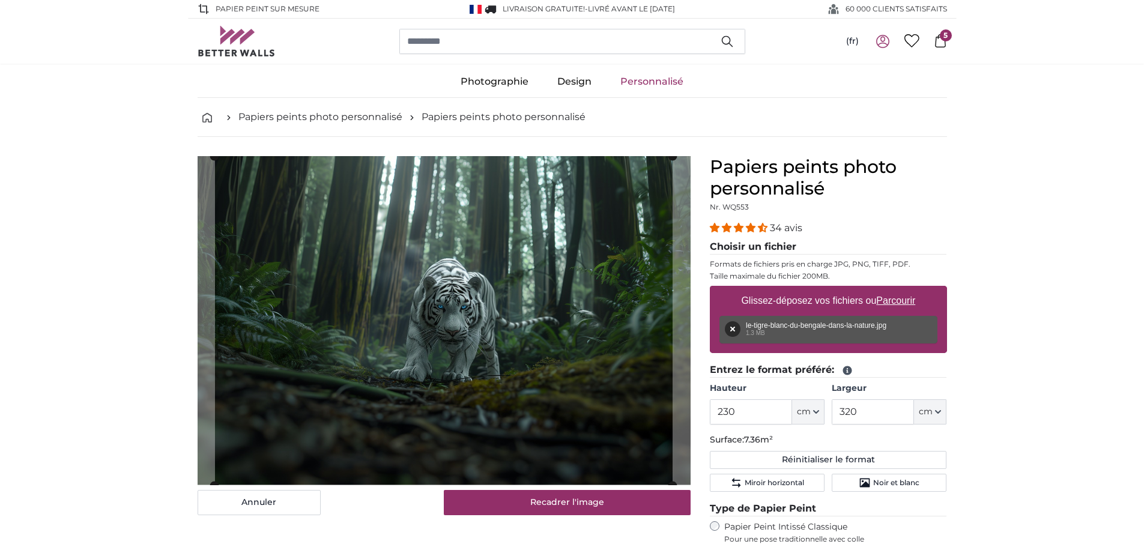
click at [943, 41] on span "5" at bounding box center [946, 35] width 12 height 12
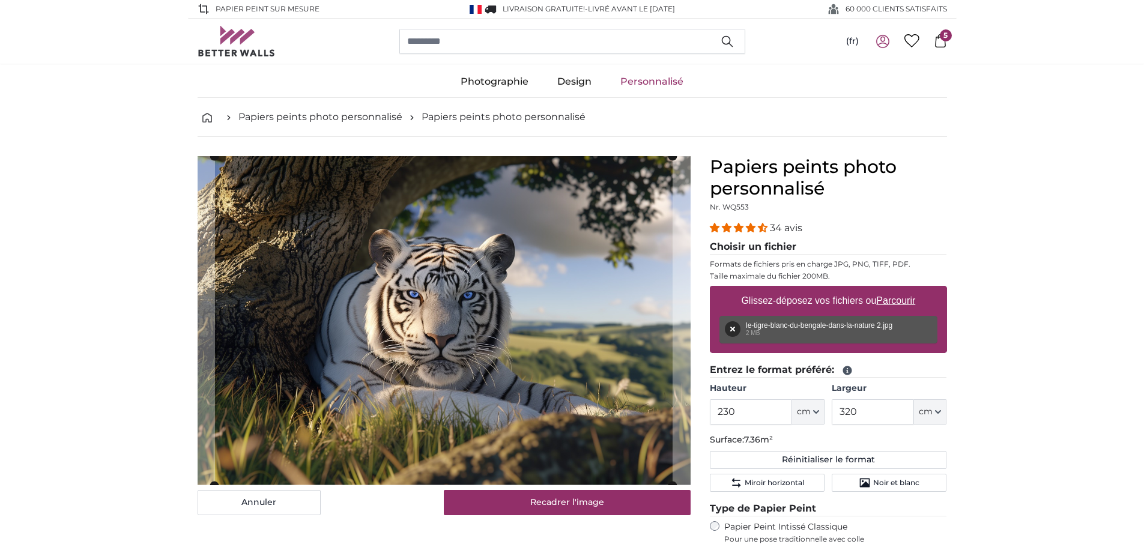
click at [945, 41] on icon at bounding box center [940, 40] width 11 height 13
click at [938, 47] on icon at bounding box center [940, 40] width 11 height 13
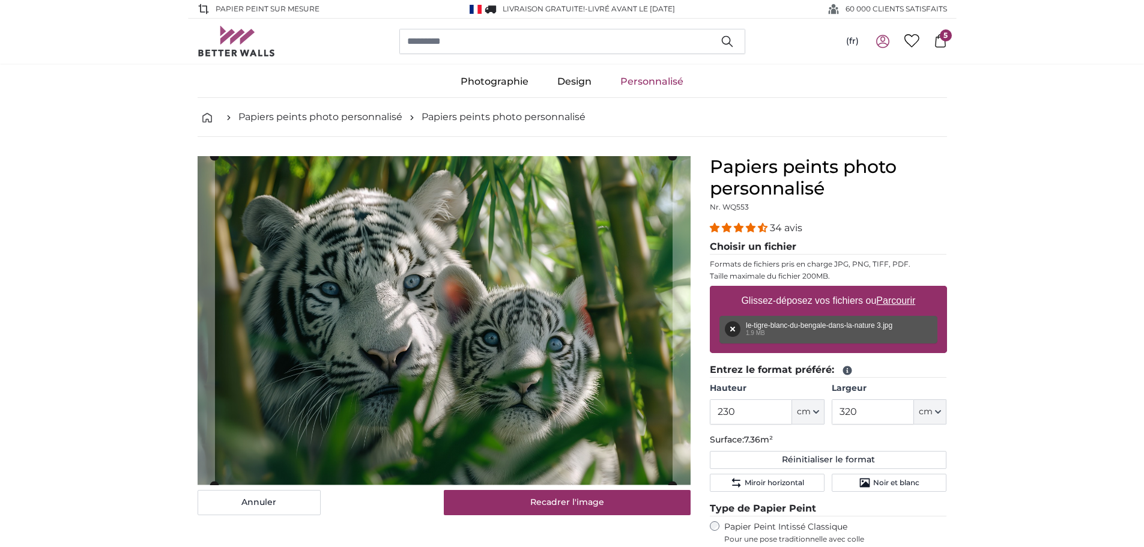
click at [942, 45] on icon at bounding box center [940, 40] width 13 height 13
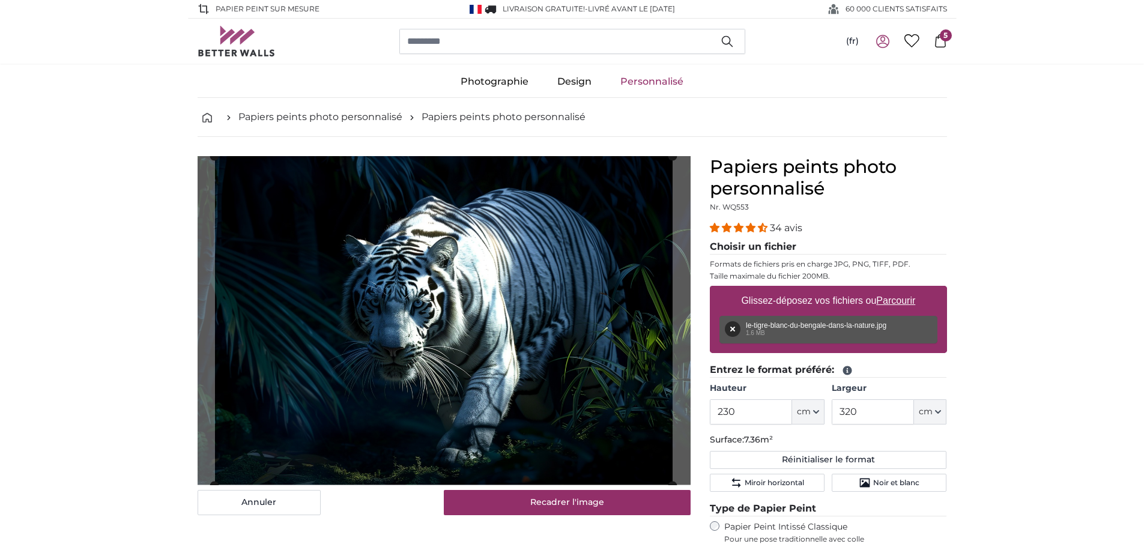
click at [941, 44] on icon at bounding box center [940, 40] width 13 height 13
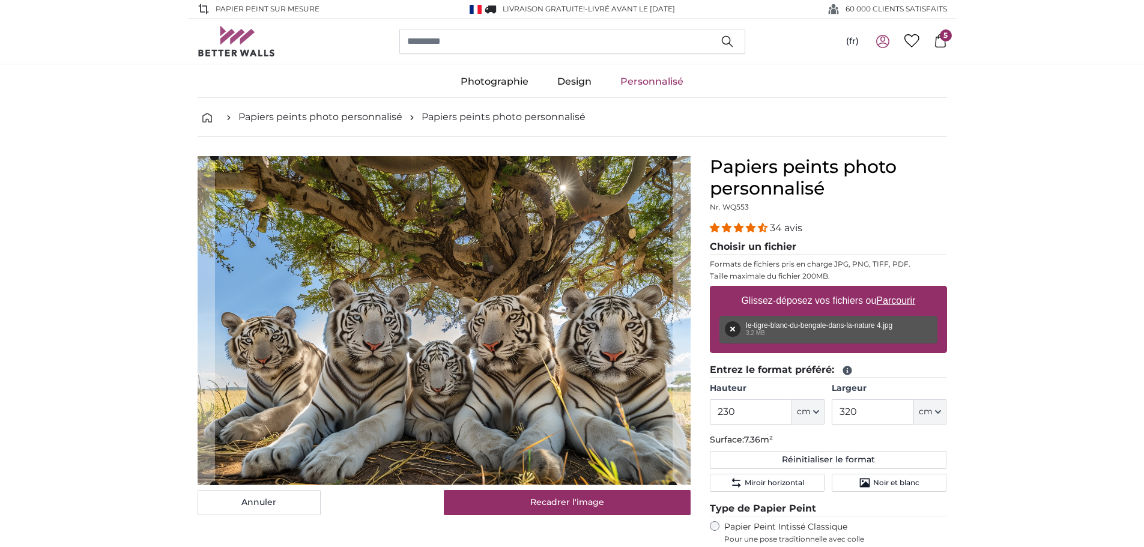
click at [943, 41] on icon at bounding box center [940, 40] width 13 height 13
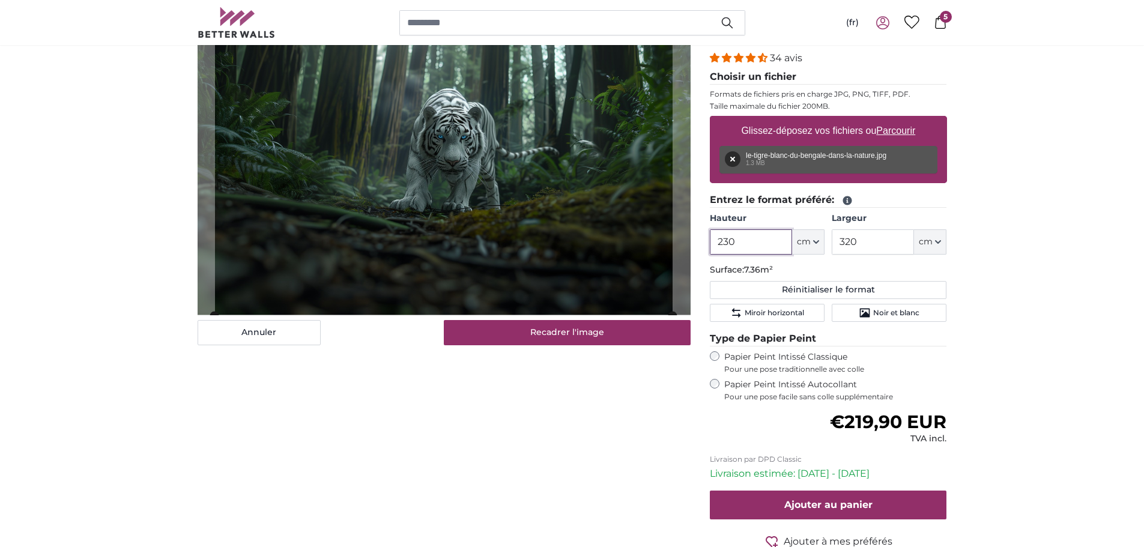
scroll to position [60, 0]
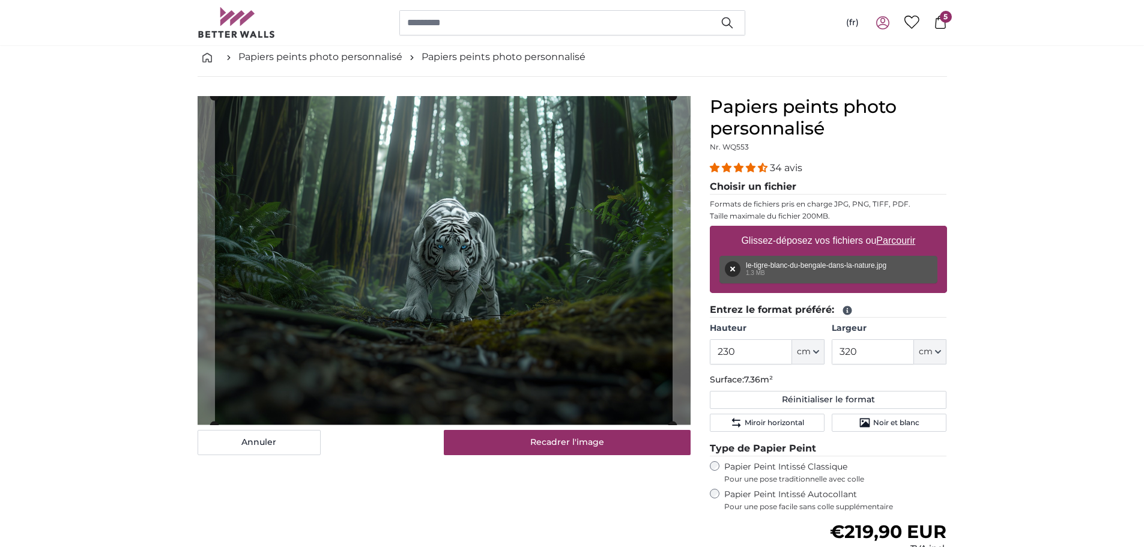
click at [937, 18] on icon at bounding box center [940, 22] width 13 height 13
